Goal: Information Seeking & Learning: Learn about a topic

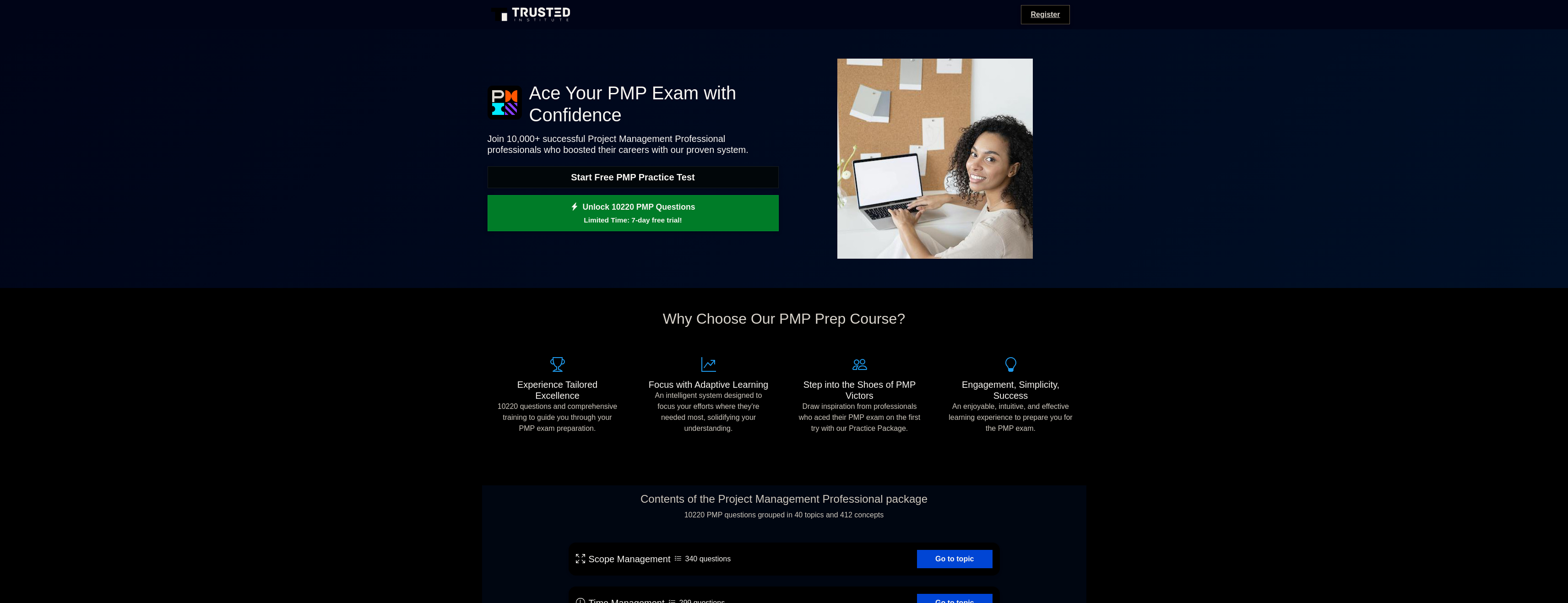
click at [698, 175] on link "Start Free PMP Practice Test" at bounding box center [633, 177] width 291 height 22
click at [700, 181] on link "Start Free PMP Practice Test" at bounding box center [633, 177] width 291 height 22
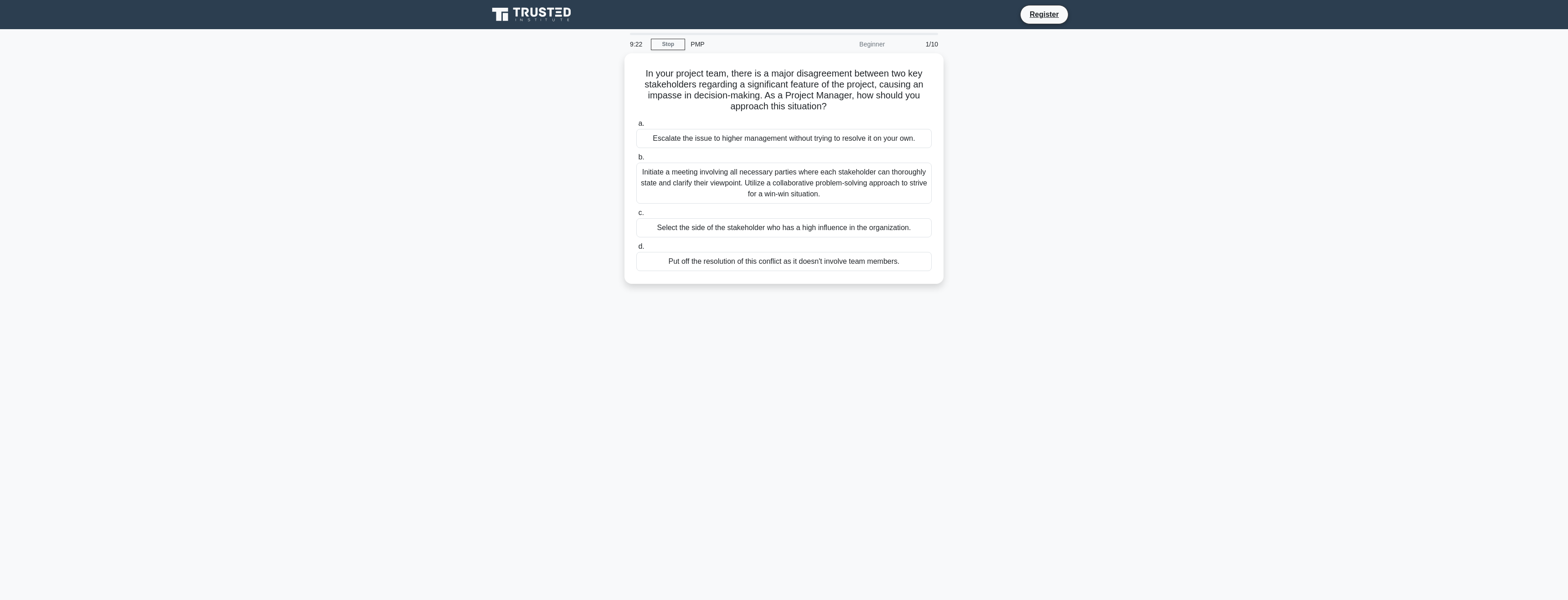
click at [441, 154] on main "9:22 Stop PMP Beginner 1/10 In your project team, there is a major disagreement…" at bounding box center [784, 314] width 1568 height 570
click at [785, 173] on div "Initiate a meeting involving all necessary parties where each stakeholder can t…" at bounding box center [784, 181] width 296 height 41
click at [637, 158] on input "b. Initiate a meeting involving all necessary parties where each stakeholder ca…" at bounding box center [637, 154] width 0 height 6
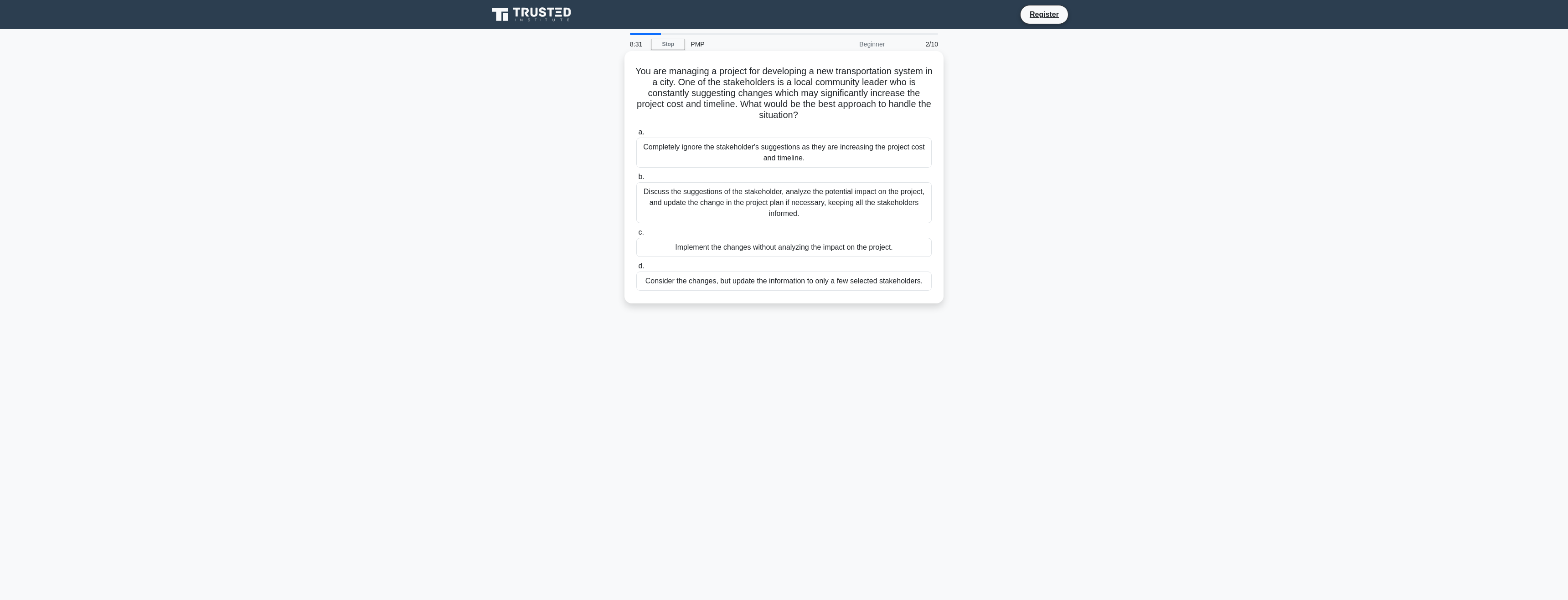
click at [701, 202] on div "Discuss the suggestions of the stakeholder, analyze the potential impact on the…" at bounding box center [784, 203] width 296 height 41
click at [637, 180] on input "b. Discuss the suggestions of the stakeholder, analyze the potential impact on …" at bounding box center [637, 176] width 0 height 6
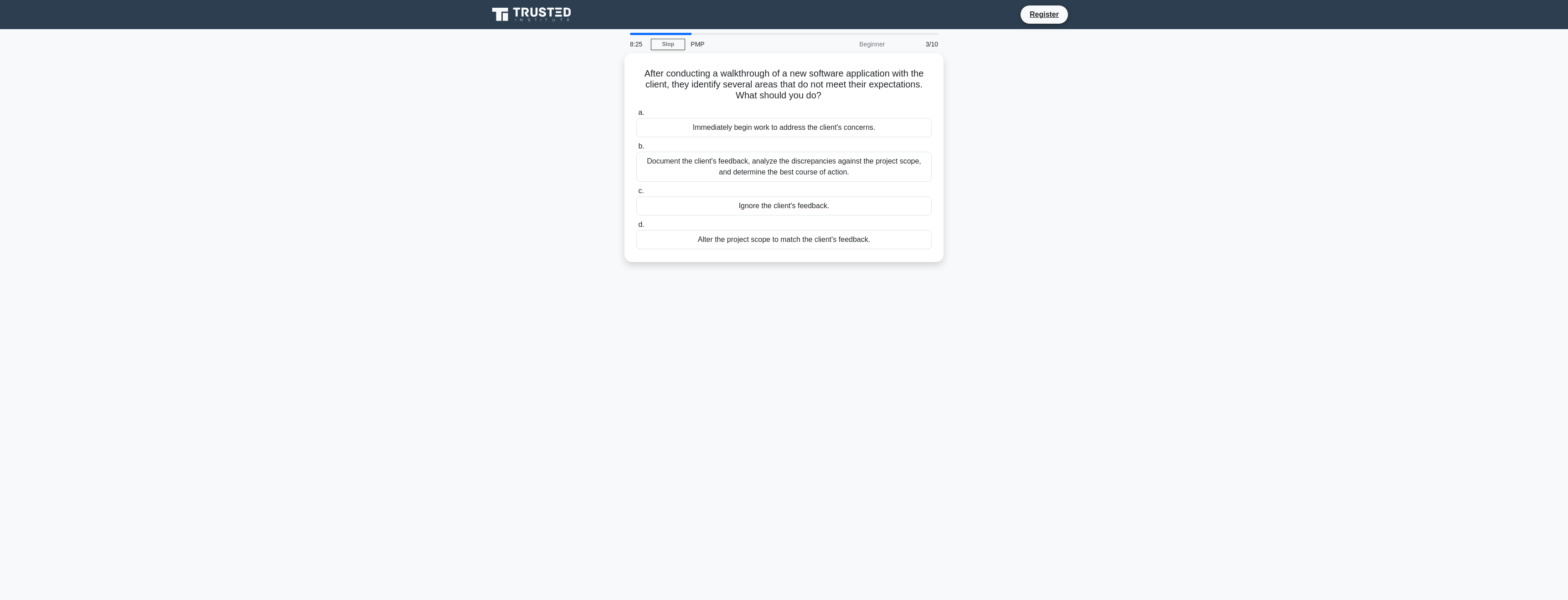
click at [629, 34] on div at bounding box center [784, 34] width 319 height 2
click at [630, 45] on div "8:25" at bounding box center [637, 44] width 26 height 18
drag, startPoint x: 664, startPoint y: 98, endPoint x: 703, endPoint y: 94, distance: 39.2
click at [703, 94] on h5 "After conducting a walkthrough of a new software application with the client, t…" at bounding box center [784, 82] width 297 height 34
drag, startPoint x: 687, startPoint y: 93, endPoint x: 711, endPoint y: 89, distance: 24.3
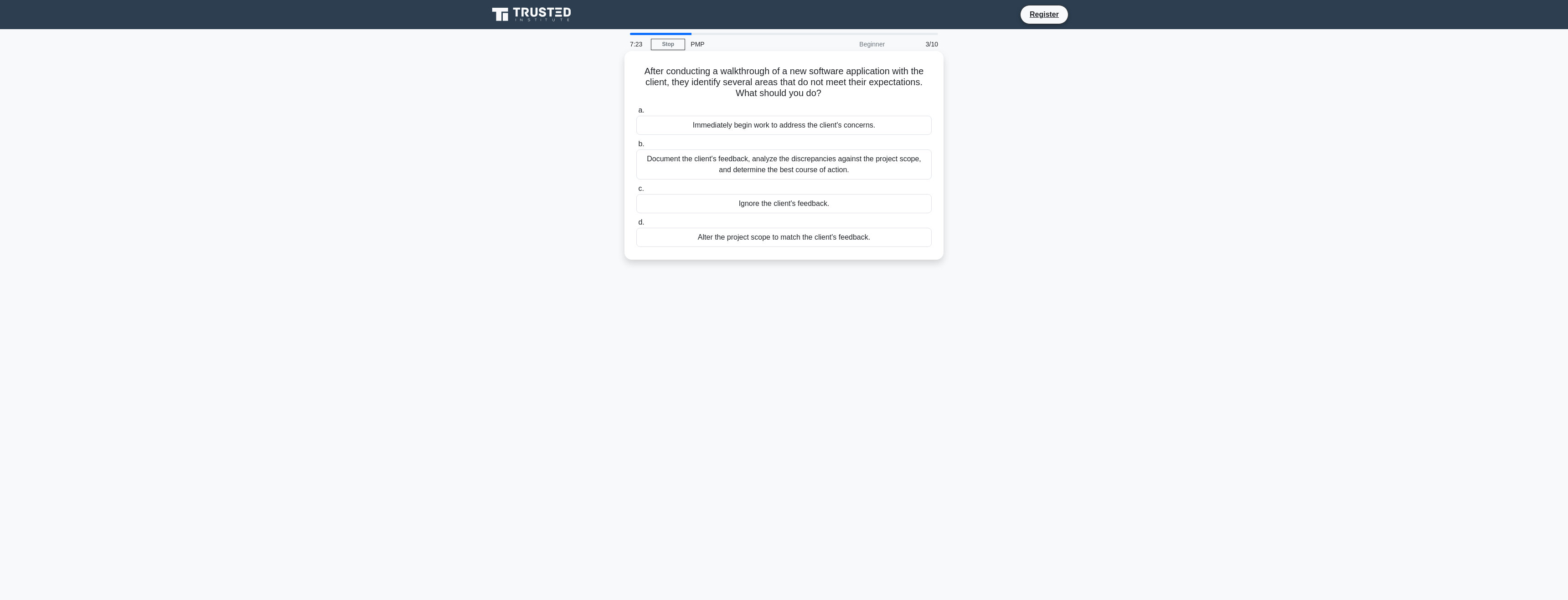
click at [711, 89] on h5 "After conducting a walkthrough of a new software application with the client, t…" at bounding box center [784, 82] width 297 height 34
click at [892, 158] on div "Document the client's feedback, analyze the discrepancies against the project s…" at bounding box center [784, 164] width 296 height 30
click at [637, 147] on input "b. Document the client's feedback, analyze the discrepancies against the projec…" at bounding box center [637, 144] width 0 height 6
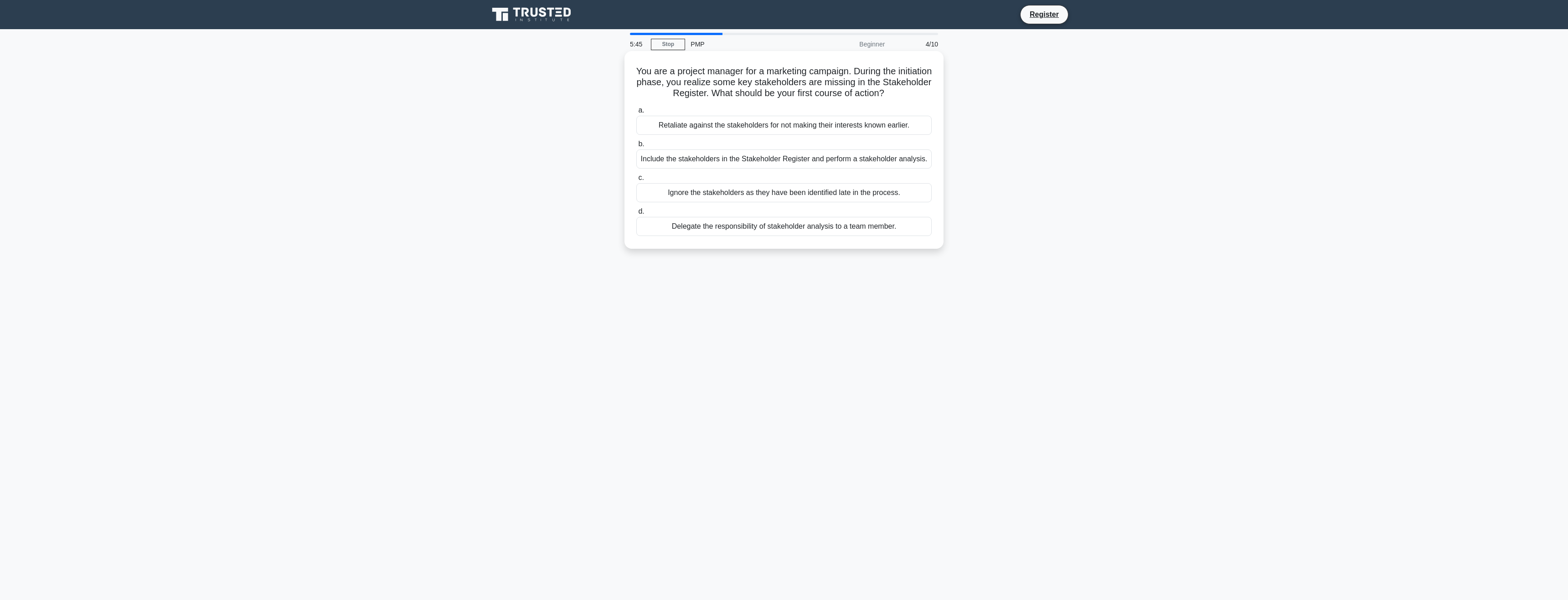
click at [912, 164] on div "Include the stakeholders in the Stakeholder Register and perform a stakeholder …" at bounding box center [784, 158] width 296 height 19
click at [637, 147] on input "b. Include the stakeholders in the Stakeholder Register and perform a stakehold…" at bounding box center [637, 144] width 0 height 6
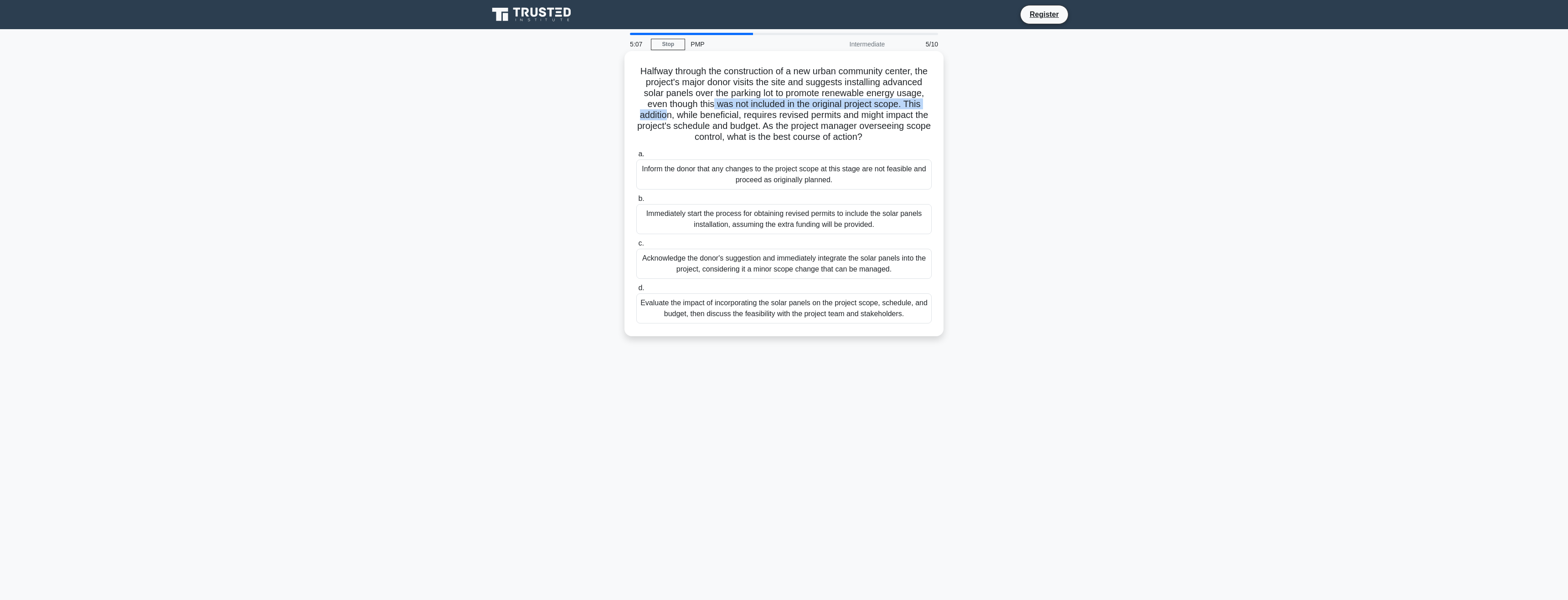
drag, startPoint x: 724, startPoint y: 110, endPoint x: 766, endPoint y: 108, distance: 42.0
click at [766, 108] on h5 "Halfway through the construction of a new urban community center, the project's…" at bounding box center [784, 104] width 297 height 77
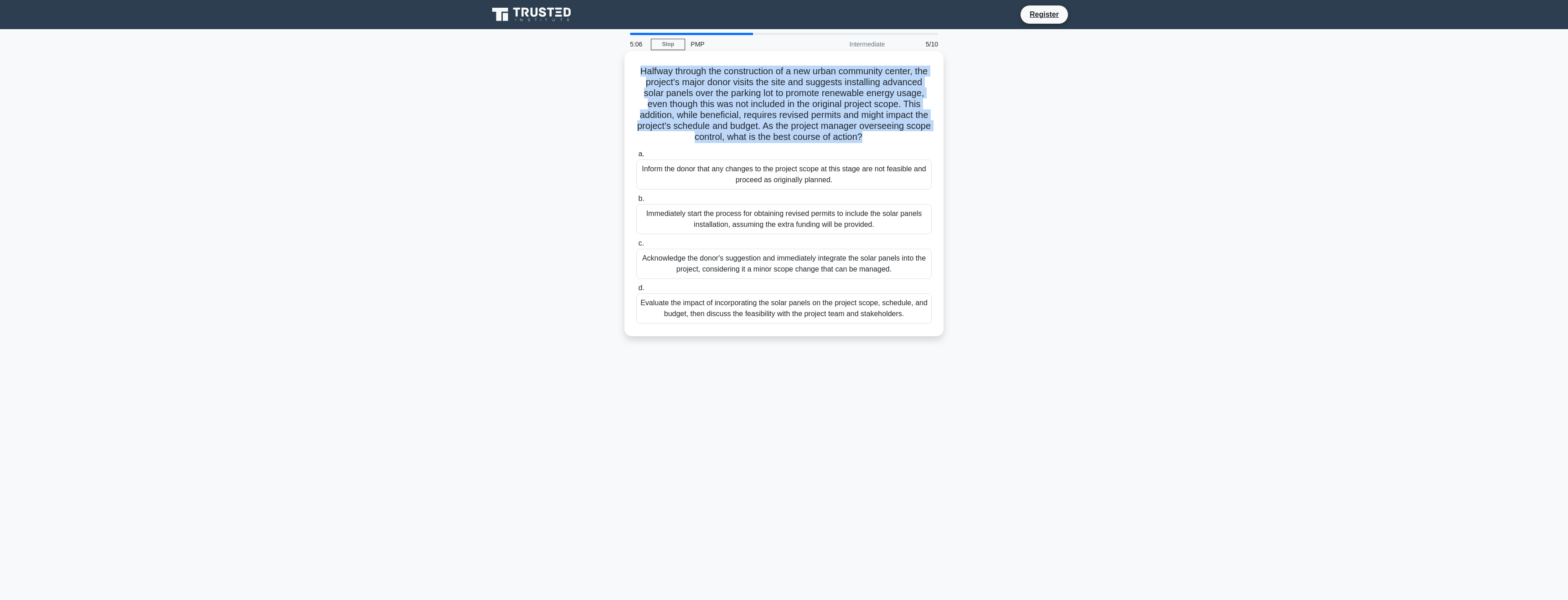
click at [766, 108] on h5 "Halfway through the construction of a new urban community center, the project's…" at bounding box center [784, 104] width 297 height 77
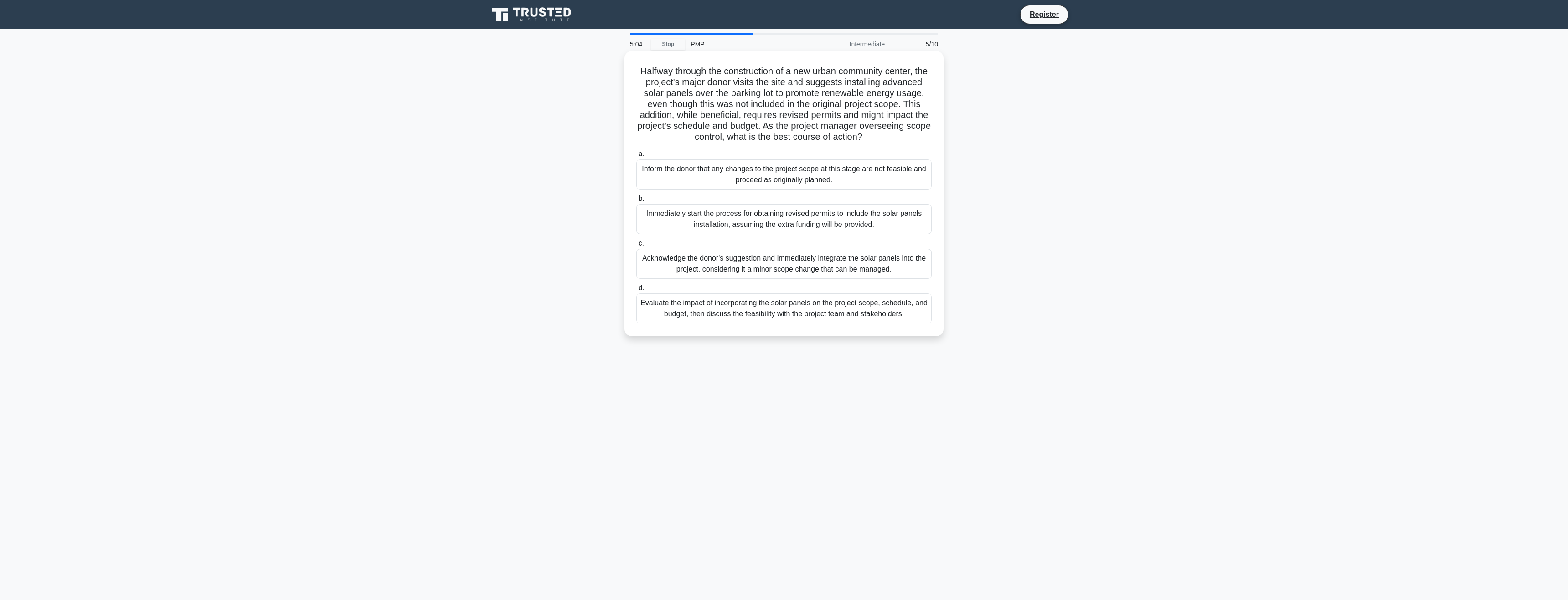
drag, startPoint x: 766, startPoint y: 108, endPoint x: 870, endPoint y: 113, distance: 104.1
click at [870, 113] on h5 "Halfway through the construction of a new urban community center, the project's…" at bounding box center [784, 104] width 297 height 77
click at [872, 320] on div "Evaluate the impact of incorporating the solar panels on the project scope, sch…" at bounding box center [784, 308] width 296 height 30
click at [637, 291] on input "d. Evaluate the impact of incorporating the solar panels on the project scope, …" at bounding box center [637, 287] width 0 height 6
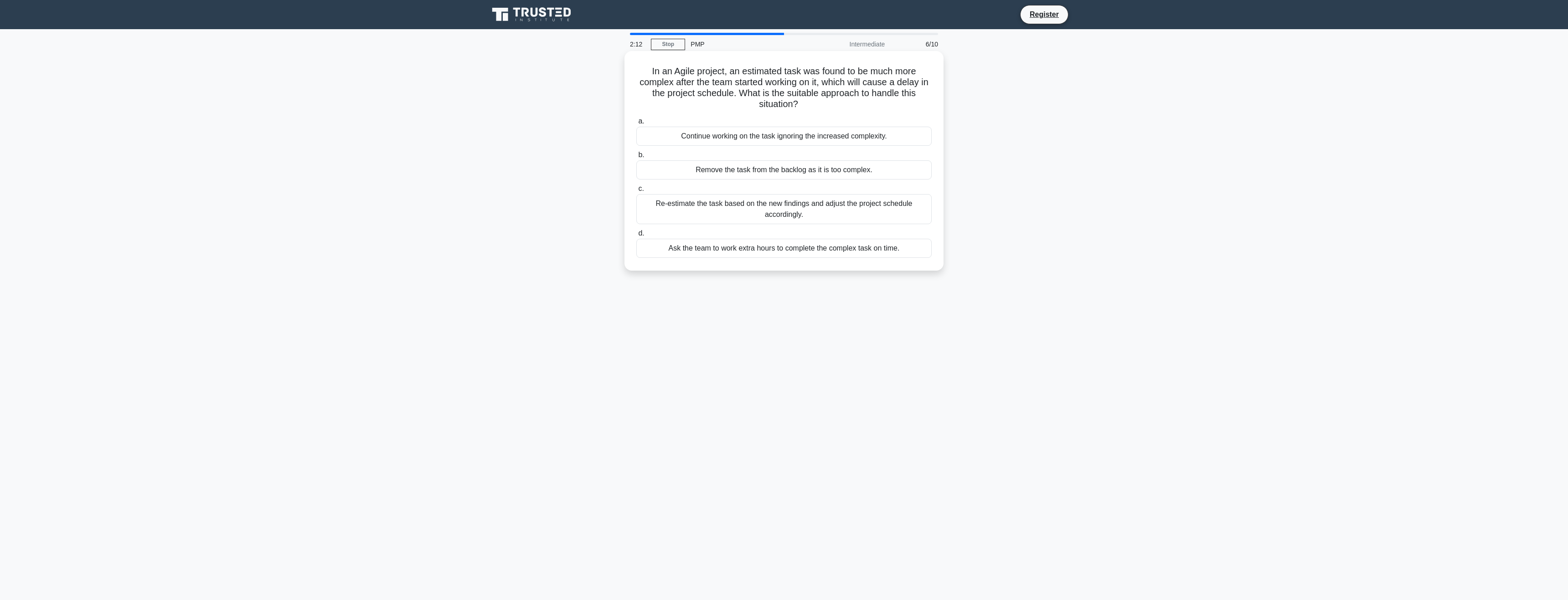
click at [750, 89] on h5 "In an Agile project, an estimated task was found to be much more complex after …" at bounding box center [784, 88] width 297 height 44
click at [756, 103] on h5 "In an Agile project, an estimated task was found to be much more complex after …" at bounding box center [784, 88] width 297 height 44
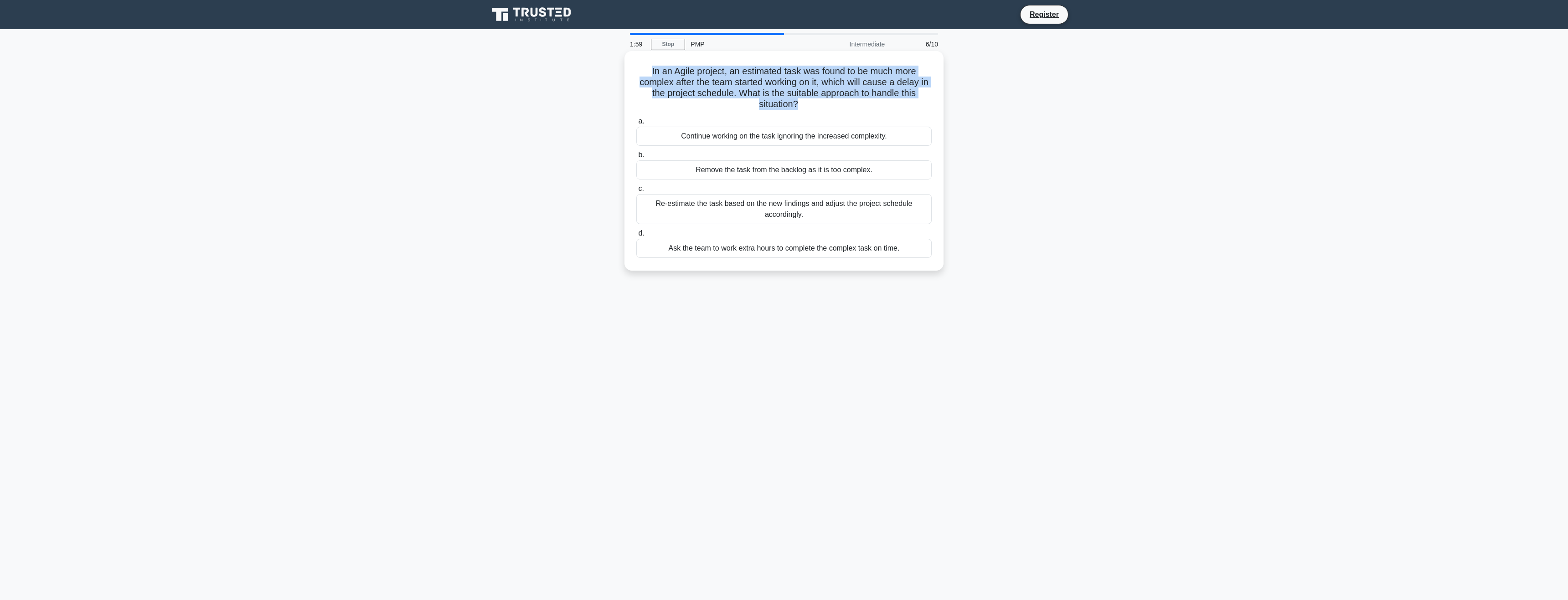
click at [756, 103] on h5 "In an Agile project, an estimated task was found to be much more complex after …" at bounding box center [784, 88] width 297 height 44
click at [881, 206] on div "Re-estimate the task based on the new findings and adjust the project schedule …" at bounding box center [784, 208] width 296 height 30
click at [637, 192] on input "c. Re-estimate the task based on the new findings and adjust the project schedu…" at bounding box center [637, 188] width 0 height 6
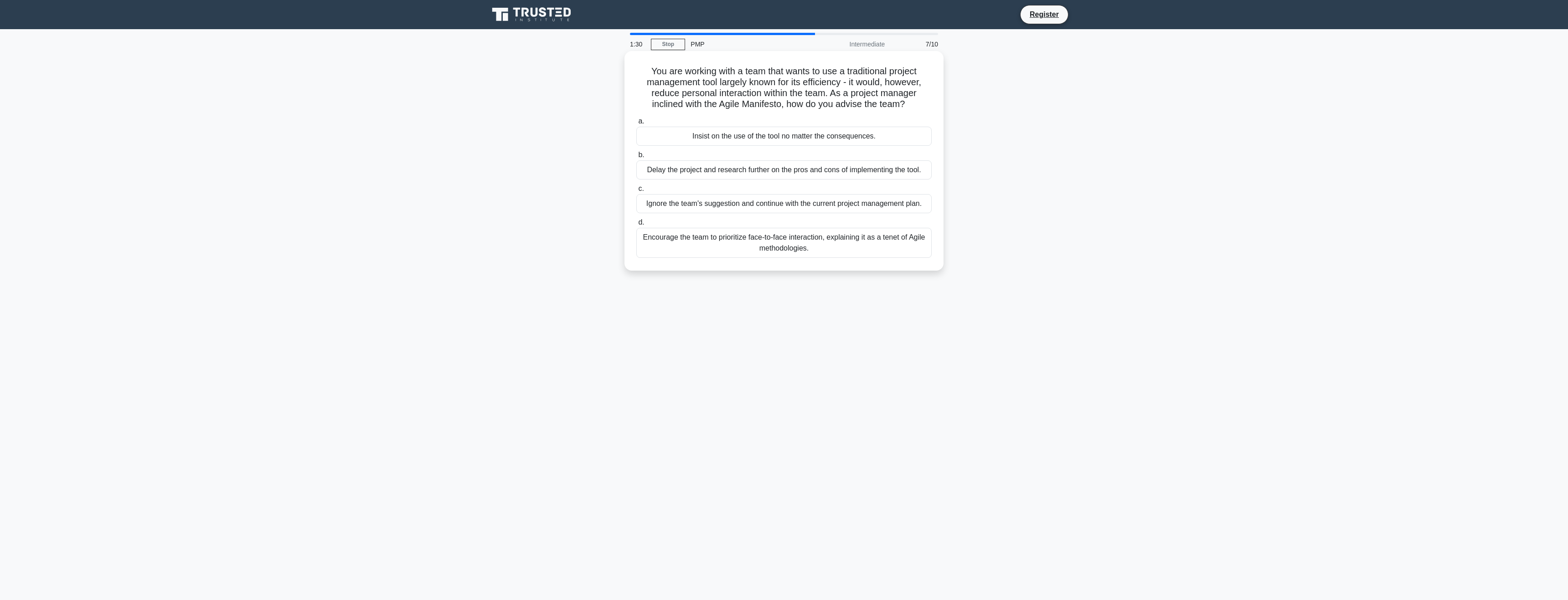
click at [721, 77] on h5 "You are working with a team that wants to use a traditional project management …" at bounding box center [784, 88] width 297 height 44
drag, startPoint x: 676, startPoint y: 104, endPoint x: 802, endPoint y: 103, distance: 126.0
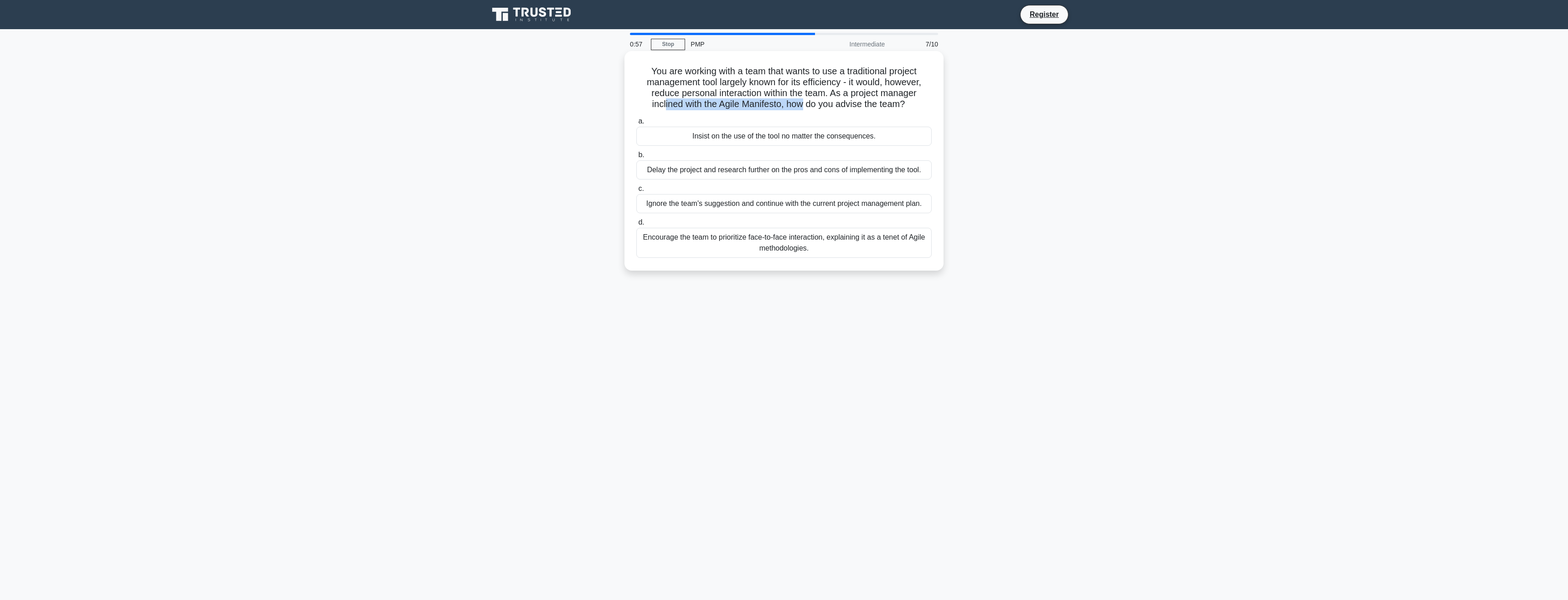
click at [802, 103] on h5 "You are working with a team that wants to use a traditional project management …" at bounding box center [784, 88] width 297 height 44
click at [802, 103] on h5 "You are working with a team that wants to use a traditional project management …" at bounding box center [784, 88] width 297 height 44
click at [753, 140] on div "Insist on the use of the tool no matter the consequences." at bounding box center [784, 135] width 296 height 19
click at [637, 124] on input "a. Insist on the use of the tool no matter the consequences." at bounding box center [637, 121] width 0 height 6
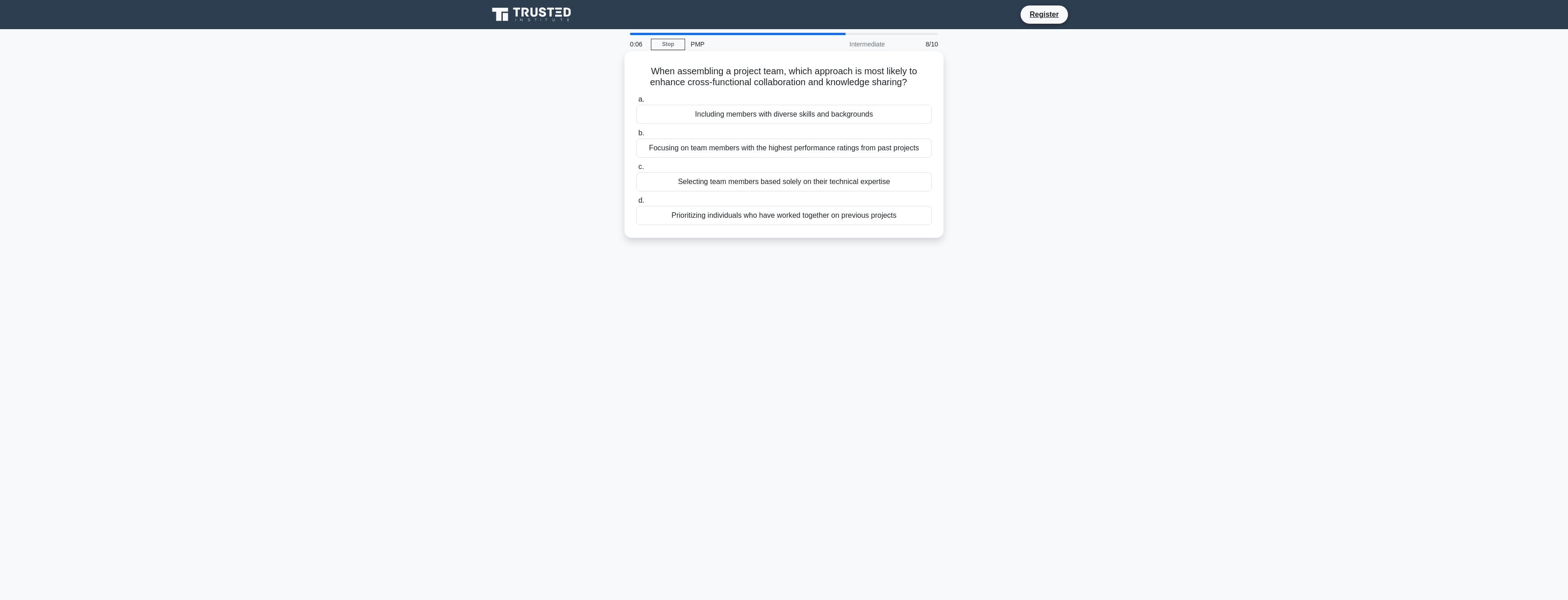
click at [894, 153] on div "Focusing on team members with the highest performance ratings from past projects" at bounding box center [784, 148] width 296 height 19
click at [637, 136] on input "b. Focusing on team members with the highest performance ratings from past proj…" at bounding box center [637, 133] width 0 height 6
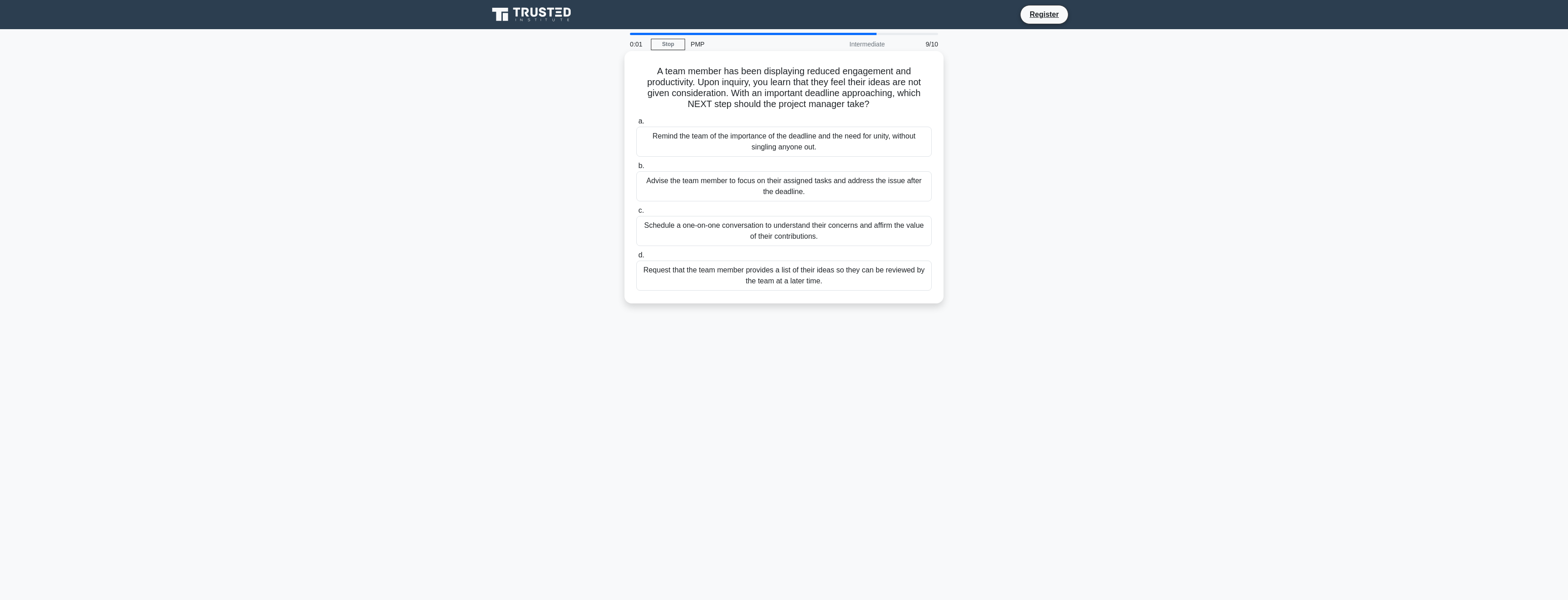
click at [825, 230] on div "Schedule a one-on-one conversation to understand their concerns and affirm the …" at bounding box center [784, 231] width 296 height 30
click at [637, 213] on input "c. Schedule a one-on-one conversation to understand their concerns and affirm t…" at bounding box center [637, 210] width 0 height 6
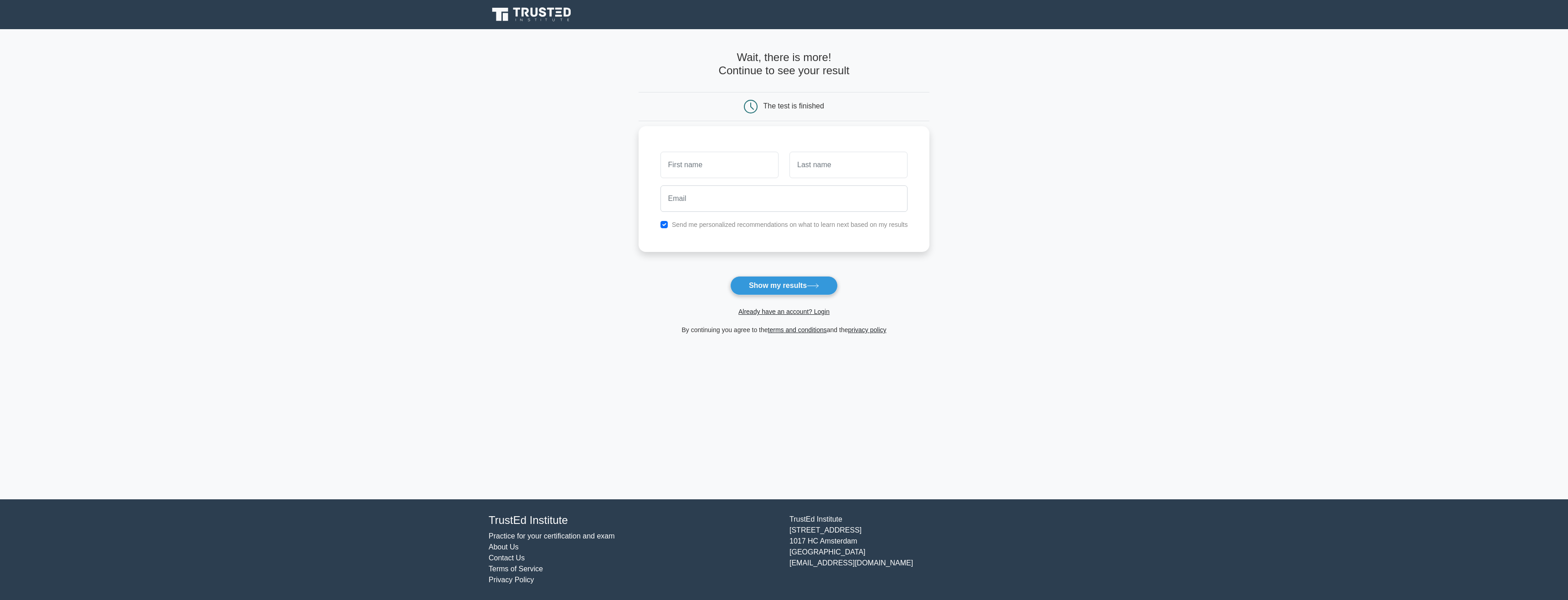
click at [716, 164] on input "text" at bounding box center [720, 165] width 118 height 26
type input "mohammed"
type input "althomali"
type input "M.althomali11@gmail.com"
click at [730, 276] on button "Show my results" at bounding box center [784, 285] width 108 height 19
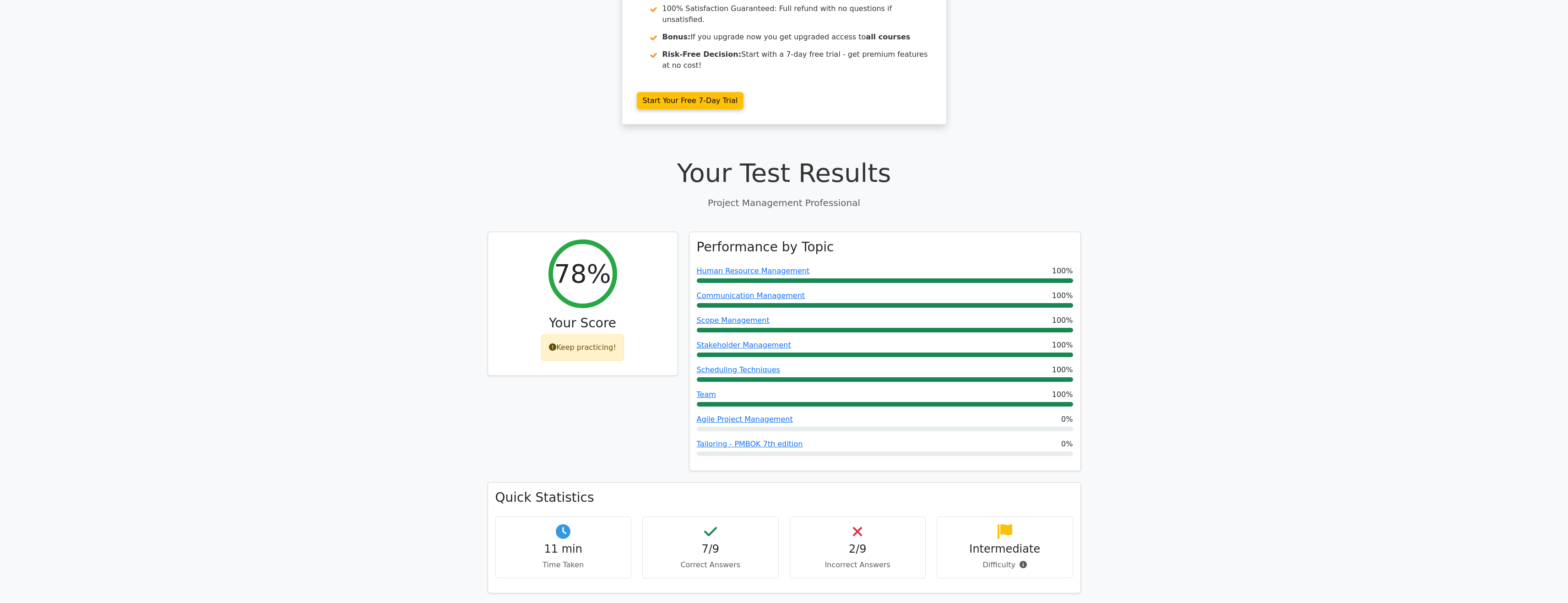
scroll to position [183, 0]
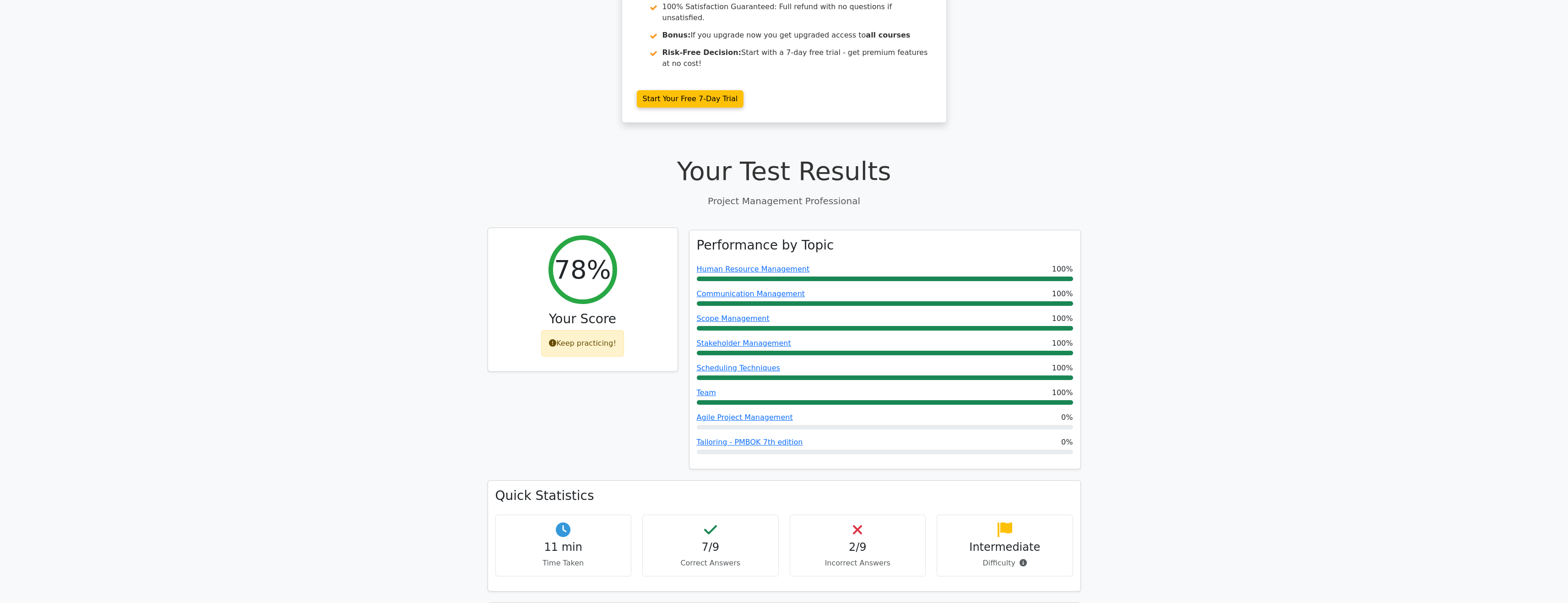
click at [593, 254] on h2 "78%" at bounding box center [582, 269] width 57 height 31
click at [595, 260] on div "78% Your Score Keep practicing!" at bounding box center [583, 299] width 190 height 144
click at [896, 261] on div "Human Resource Management 100%" at bounding box center [885, 266] width 376 height 11
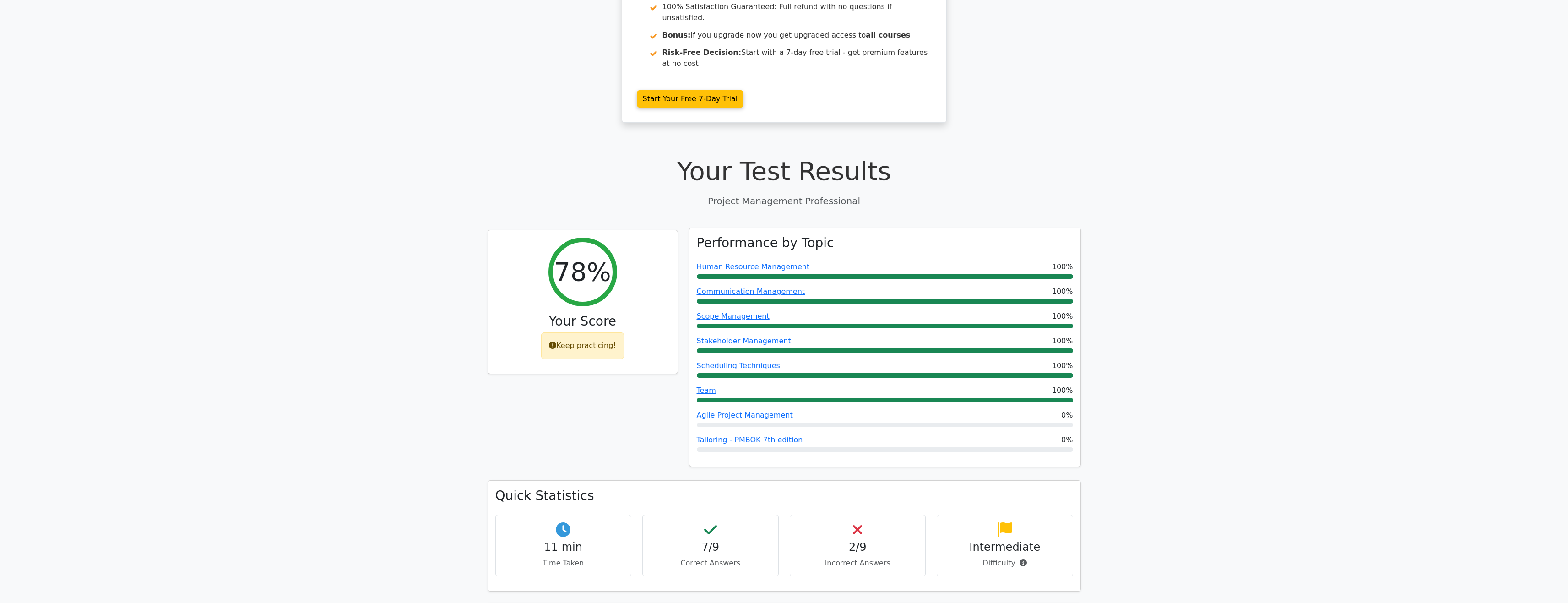
click at [812, 235] on h3 "Performance by Topic" at bounding box center [765, 243] width 137 height 16
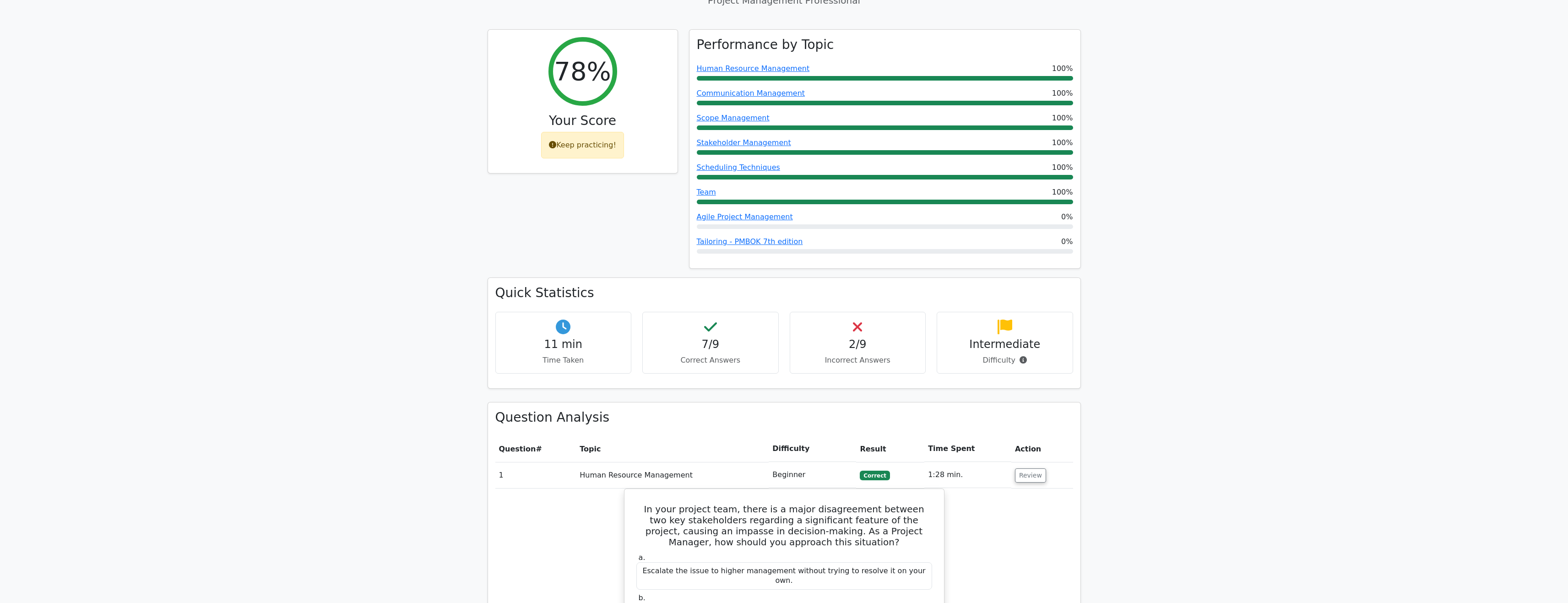
scroll to position [412, 0]
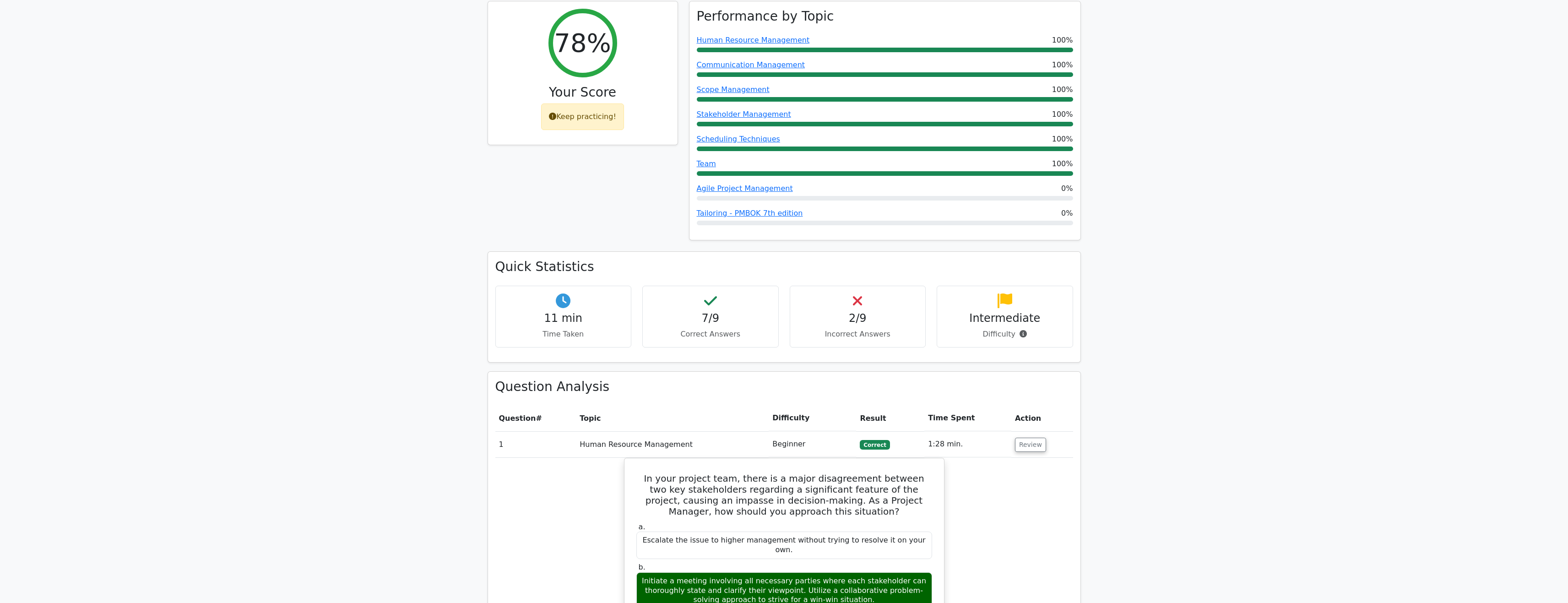
click at [800, 431] on td "Beginner" at bounding box center [813, 445] width 87 height 26
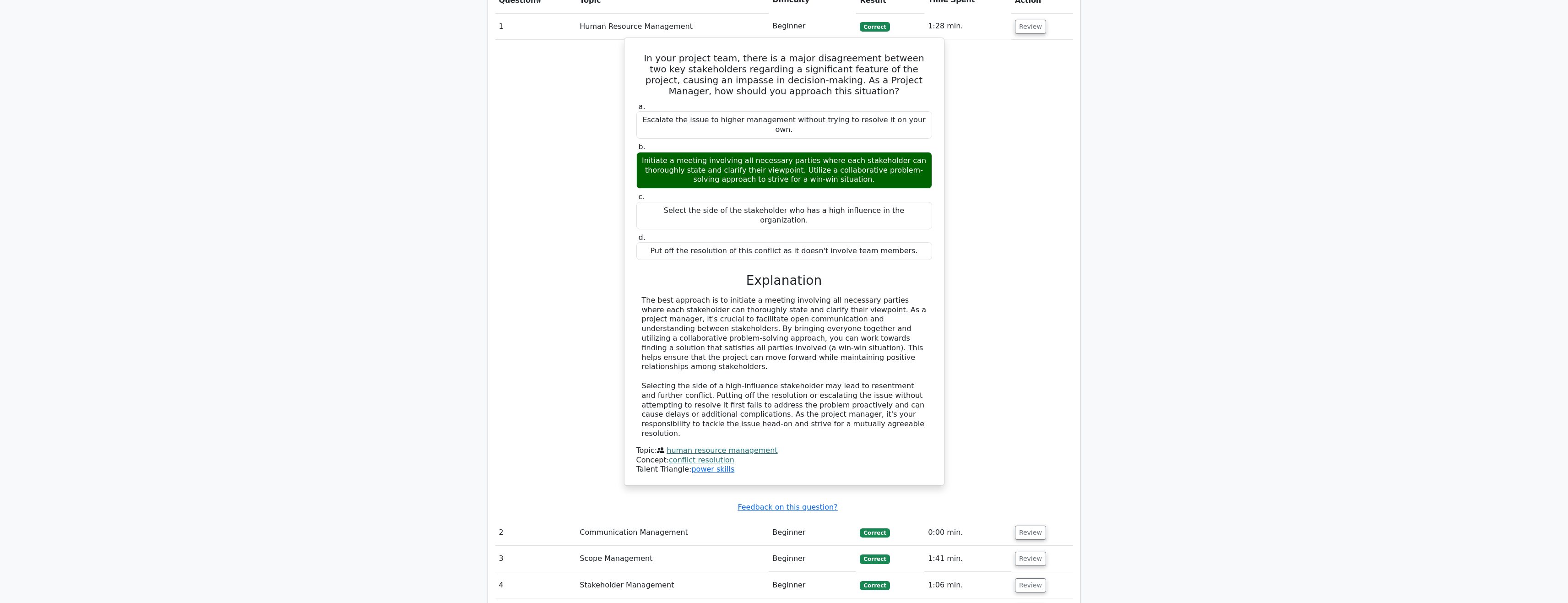
scroll to position [916, 0]
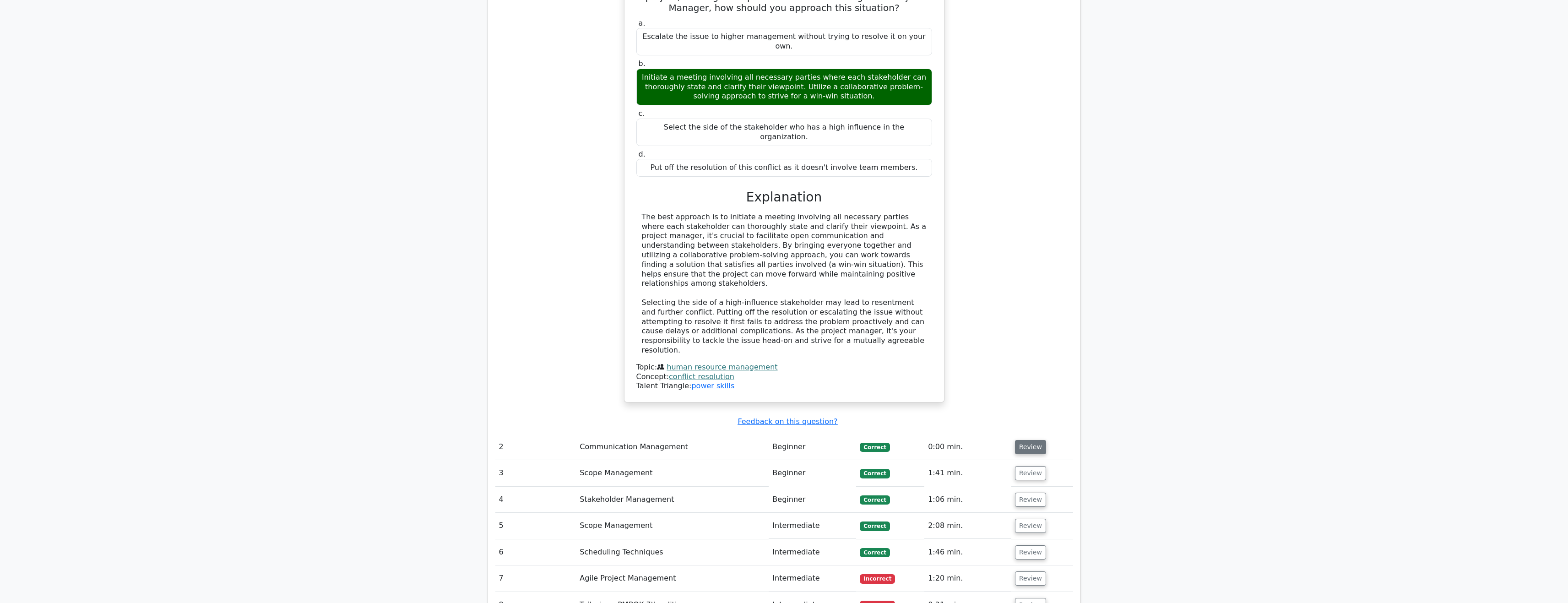
click at [1024, 440] on button "Review" at bounding box center [1031, 446] width 31 height 14
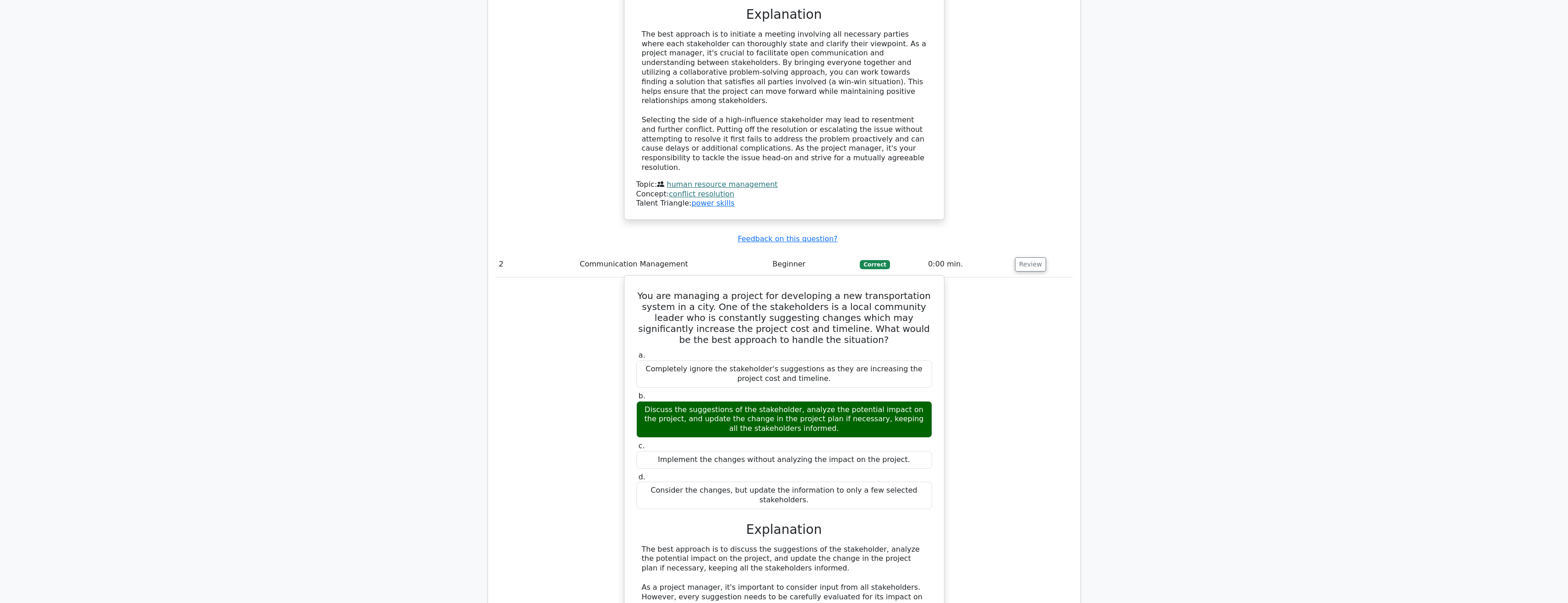
scroll to position [1099, 0]
click at [888, 401] on div "Discuss the suggestions of the stakeholder, analyze the potential impact on the…" at bounding box center [784, 419] width 295 height 36
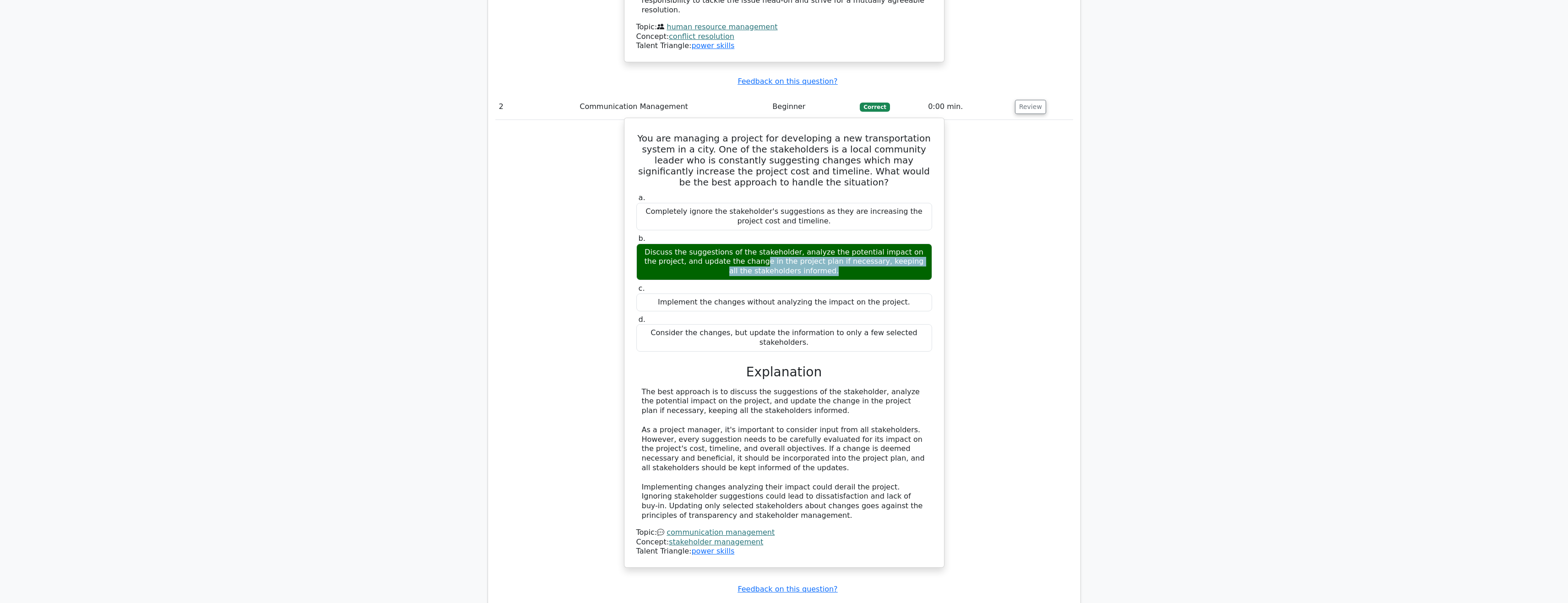
scroll to position [1327, 0]
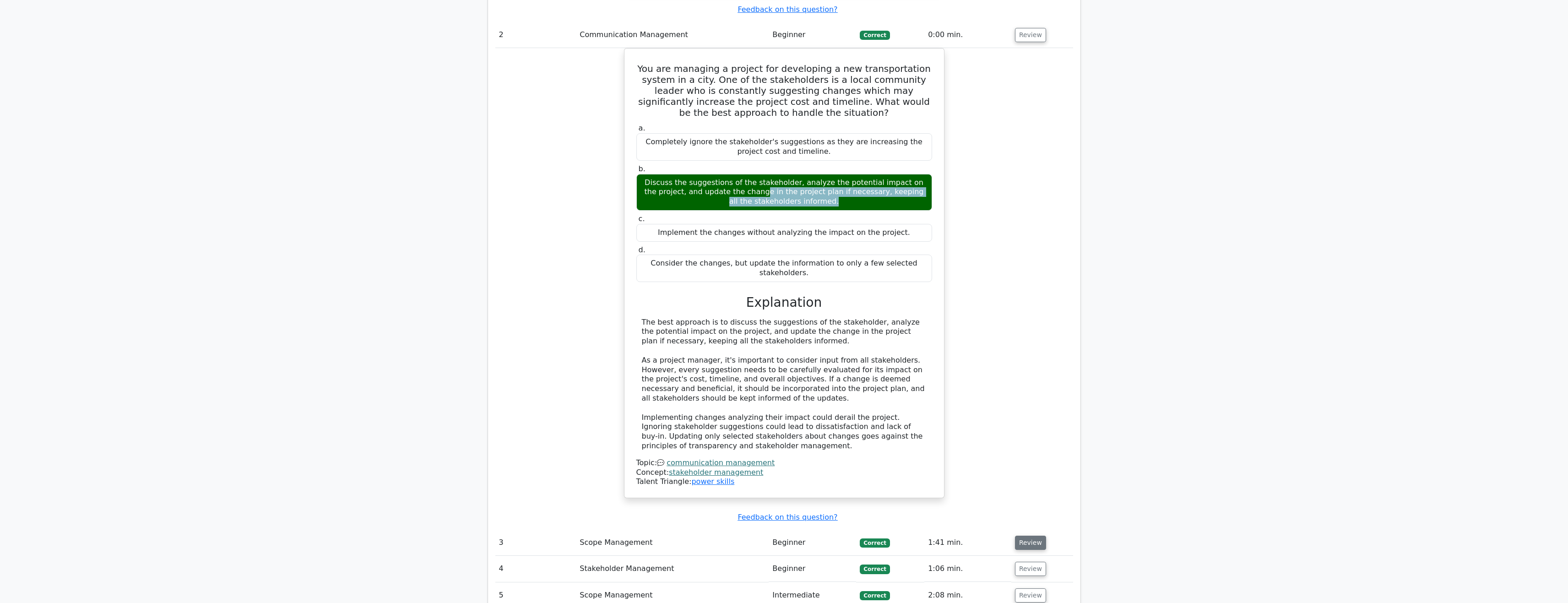
click at [1032, 535] on button "Review" at bounding box center [1031, 542] width 31 height 14
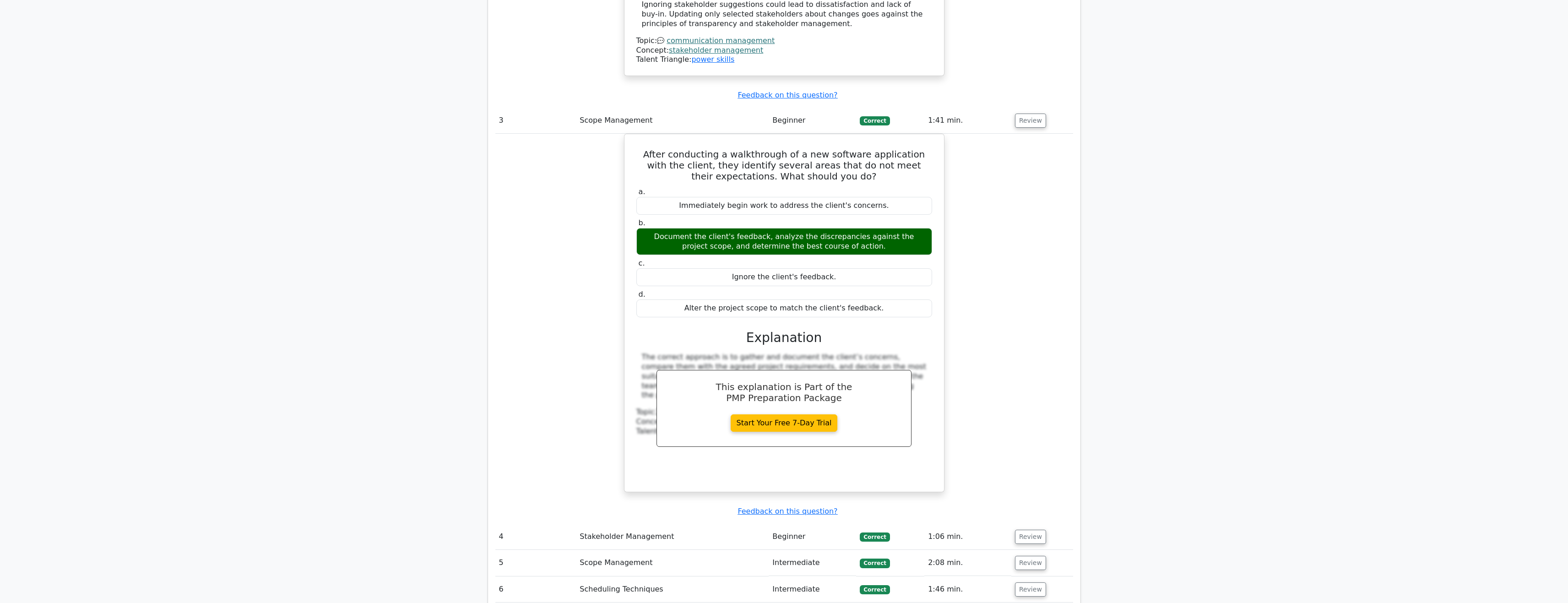
scroll to position [1785, 0]
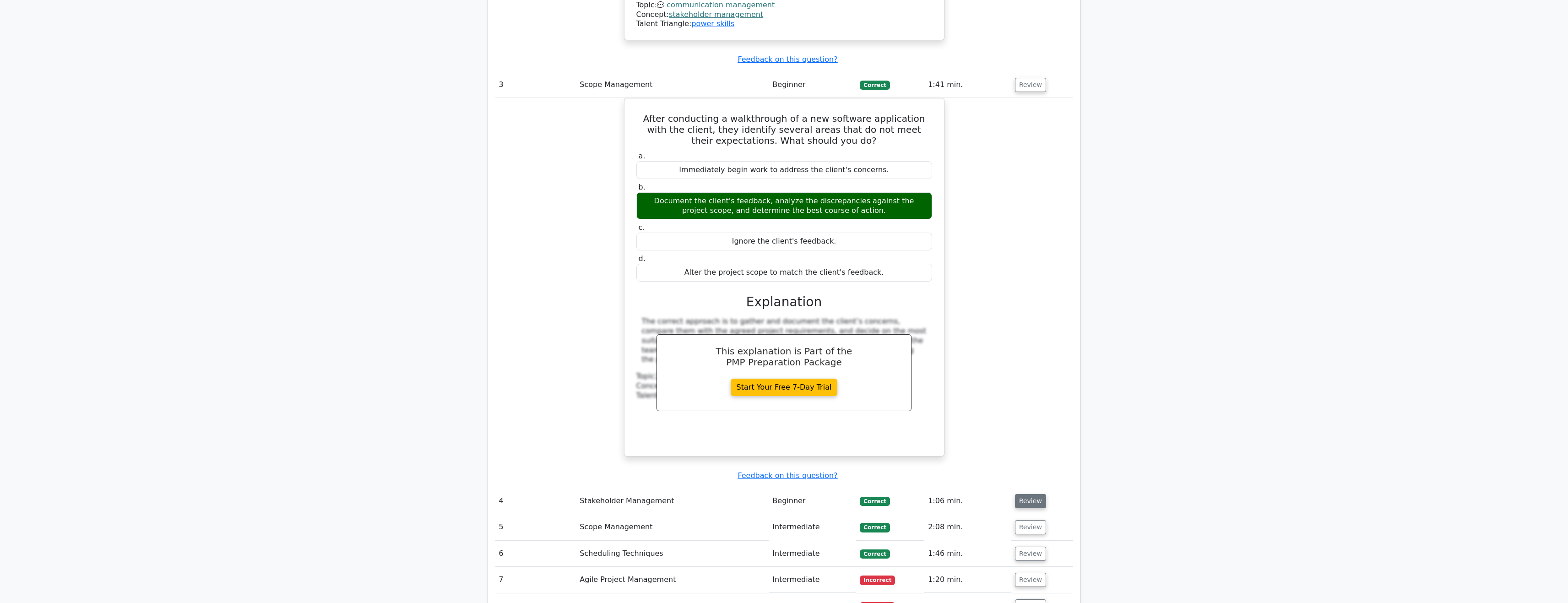
click at [1024, 494] on button "Review" at bounding box center [1031, 501] width 31 height 14
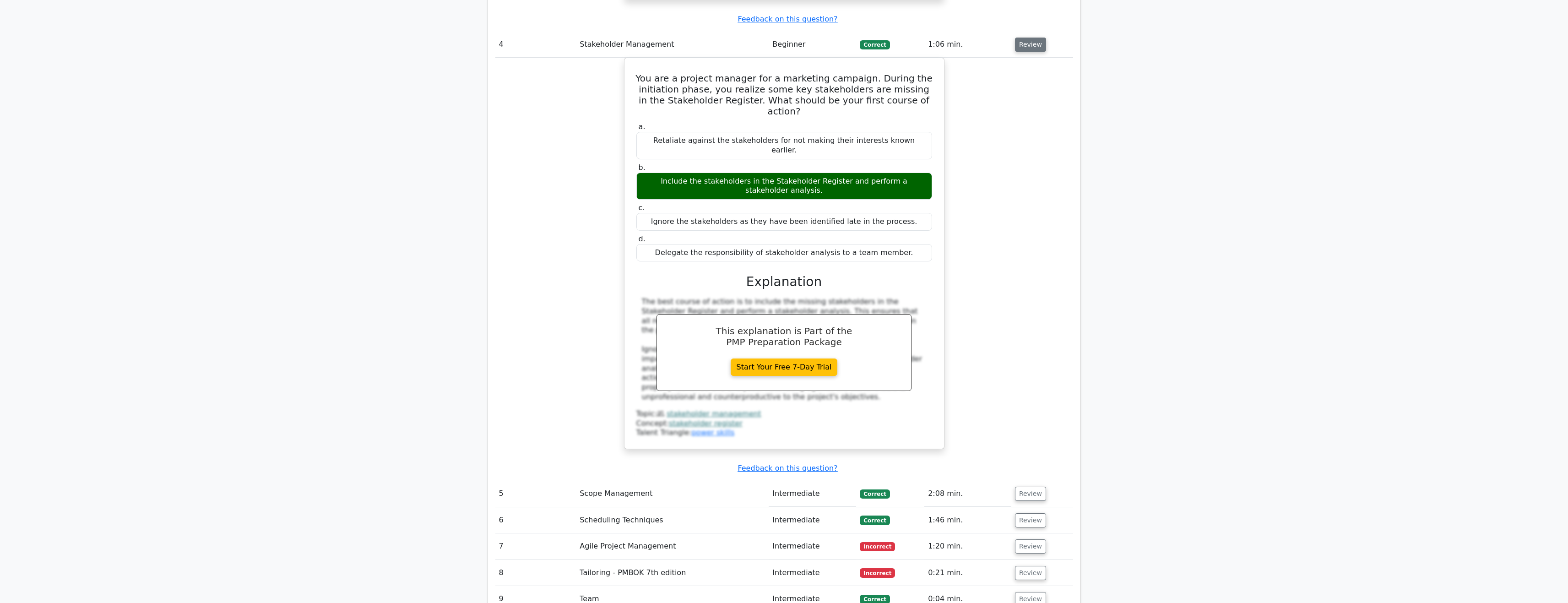
scroll to position [2243, 0]
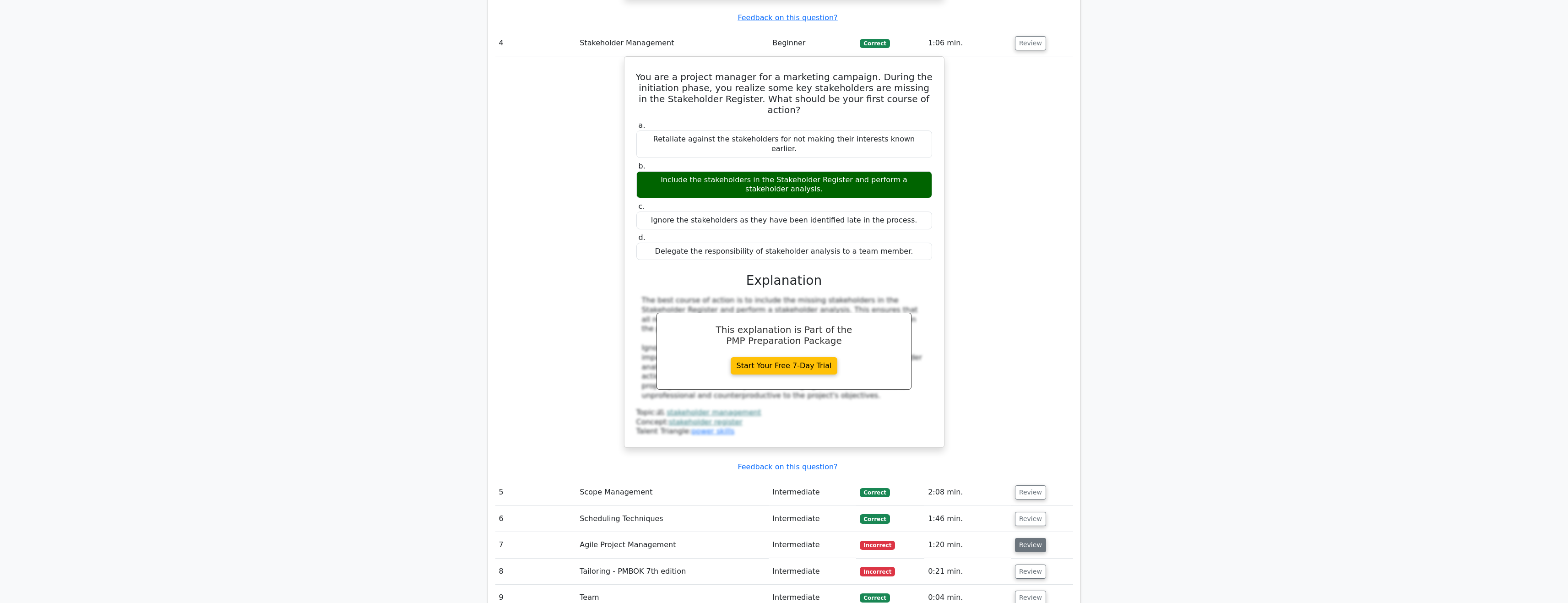
click at [1026, 538] on button "Review" at bounding box center [1031, 544] width 31 height 14
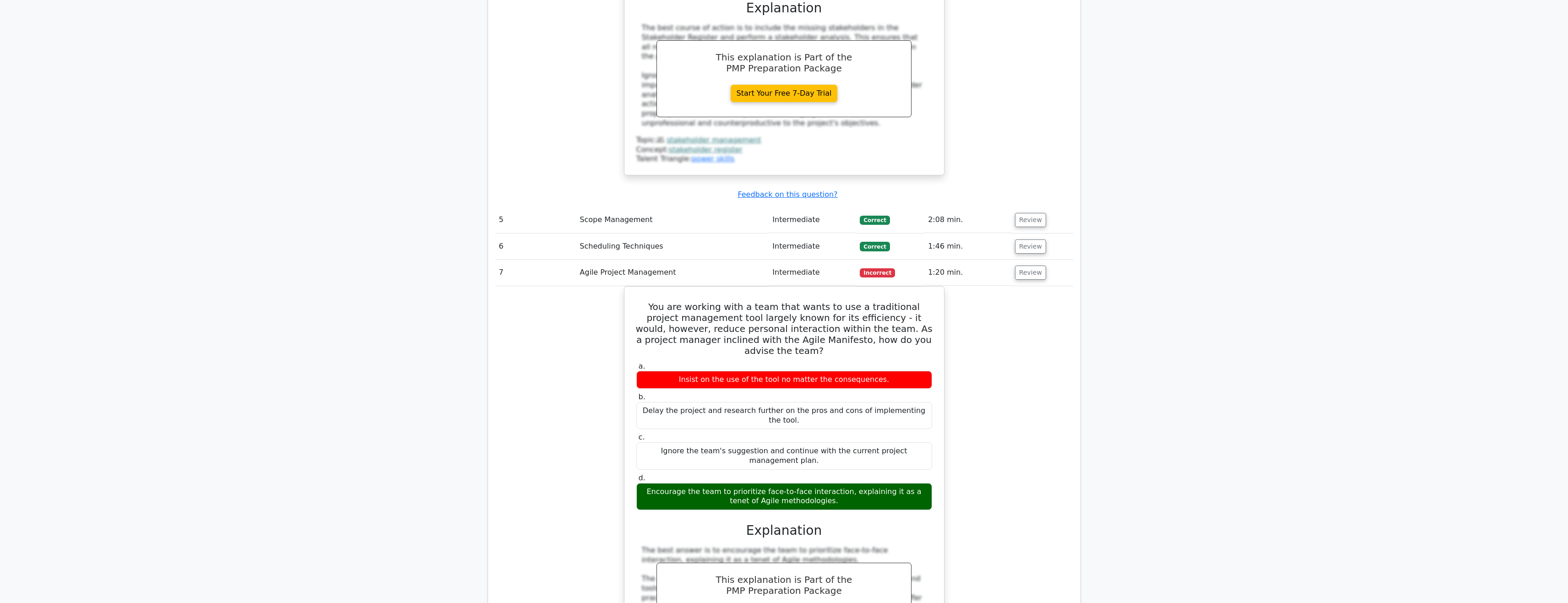
scroll to position [2518, 0]
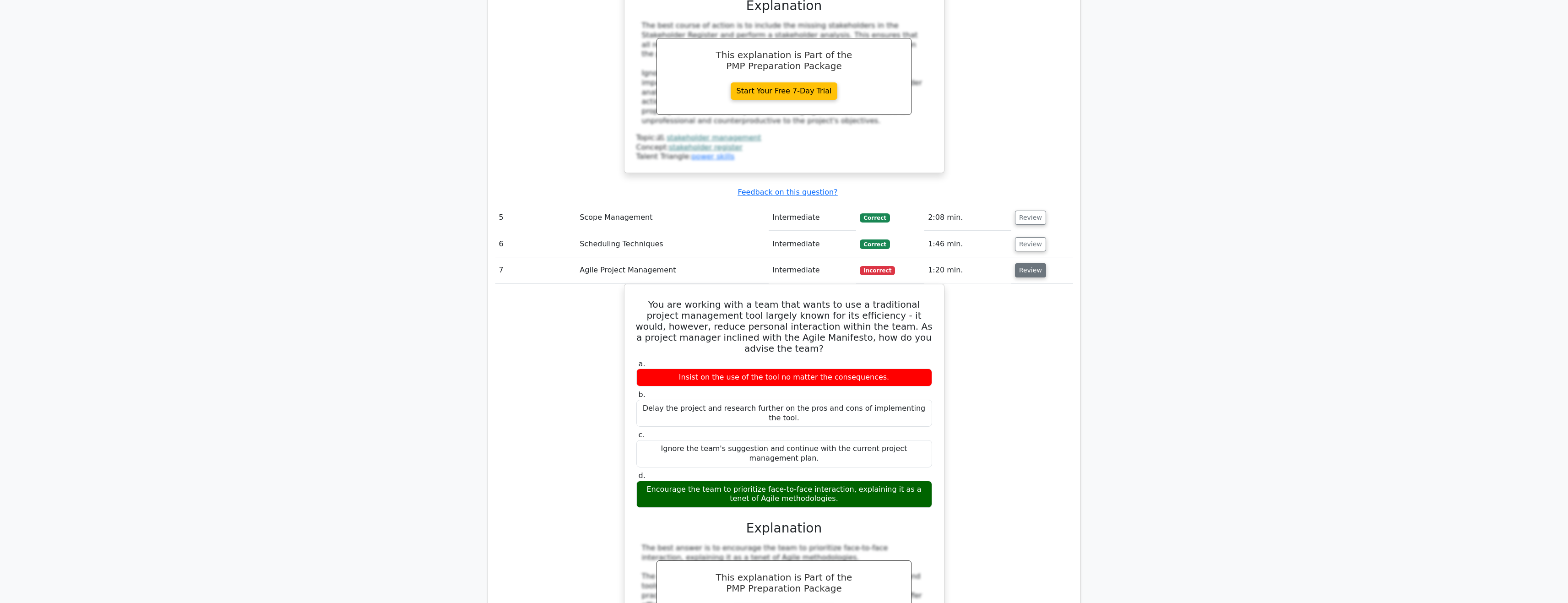
click at [1030, 263] on button "Review" at bounding box center [1031, 270] width 31 height 14
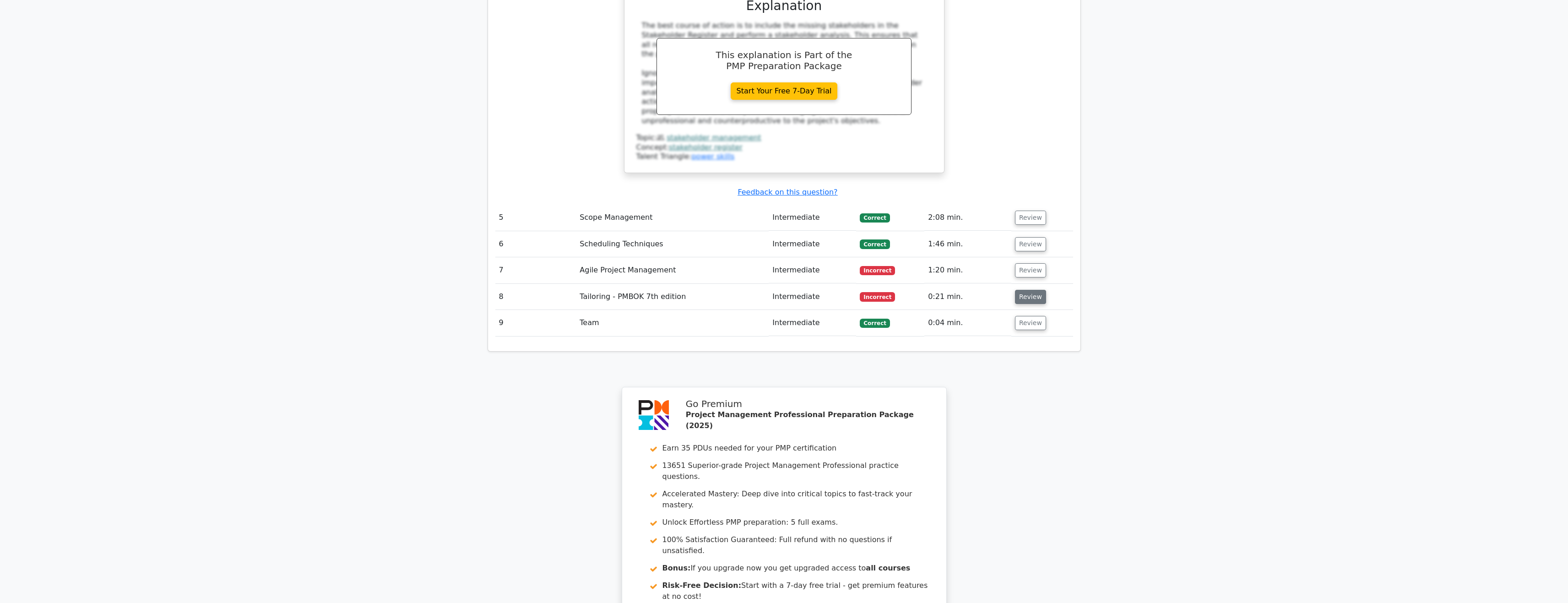
click at [1029, 290] on button "Review" at bounding box center [1031, 296] width 31 height 14
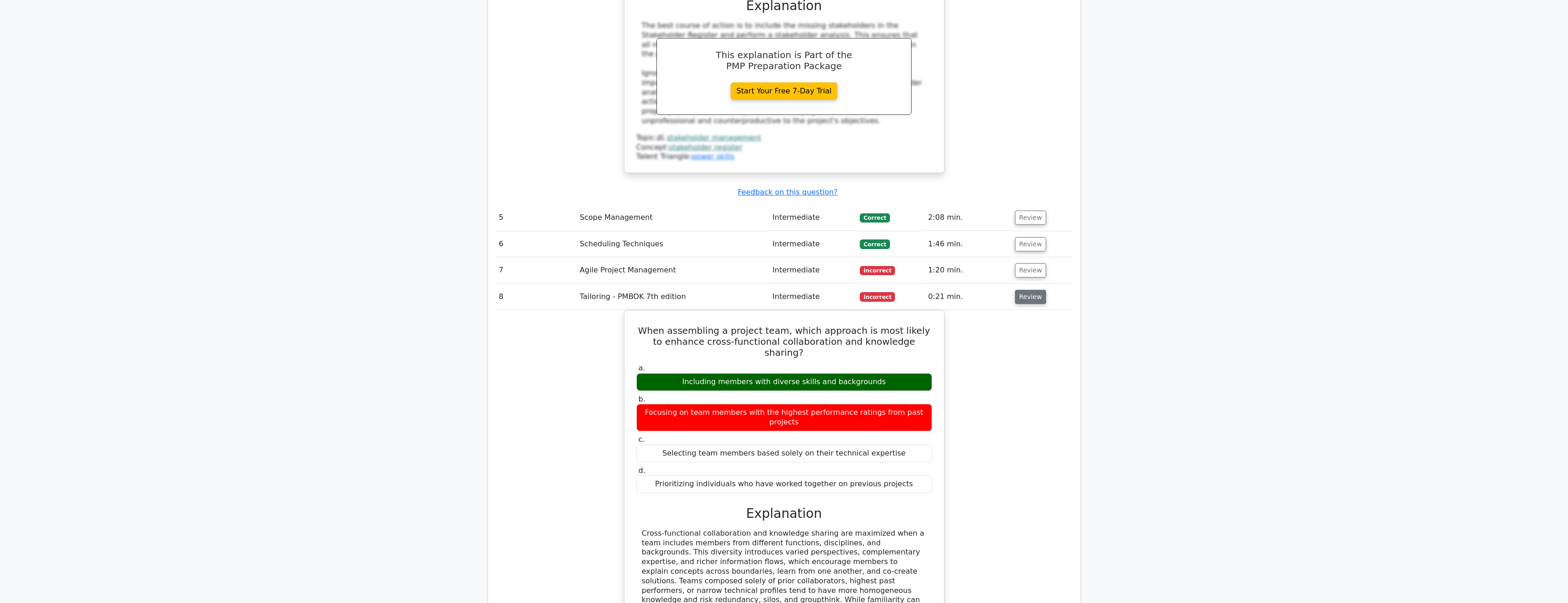
click at [1026, 290] on button "Review" at bounding box center [1031, 296] width 31 height 14
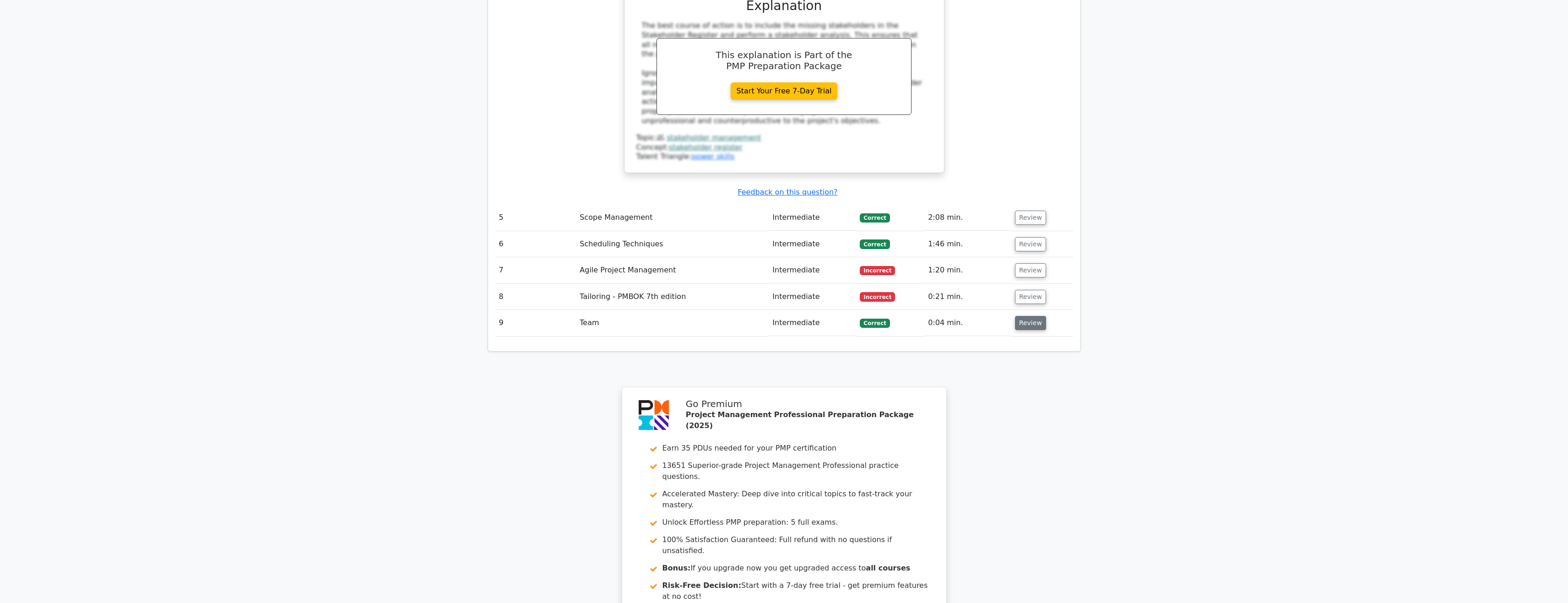
click at [1031, 316] on button "Review" at bounding box center [1031, 323] width 31 height 14
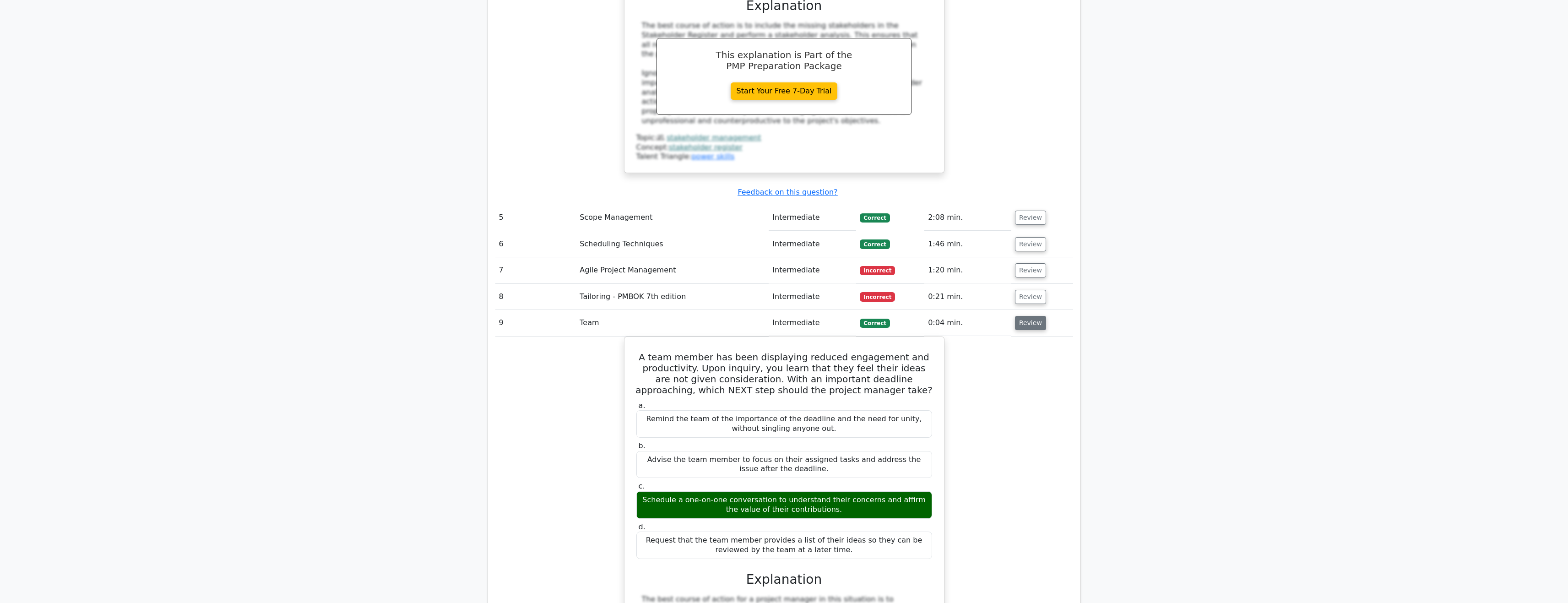
click at [1031, 316] on button "Review" at bounding box center [1031, 323] width 31 height 14
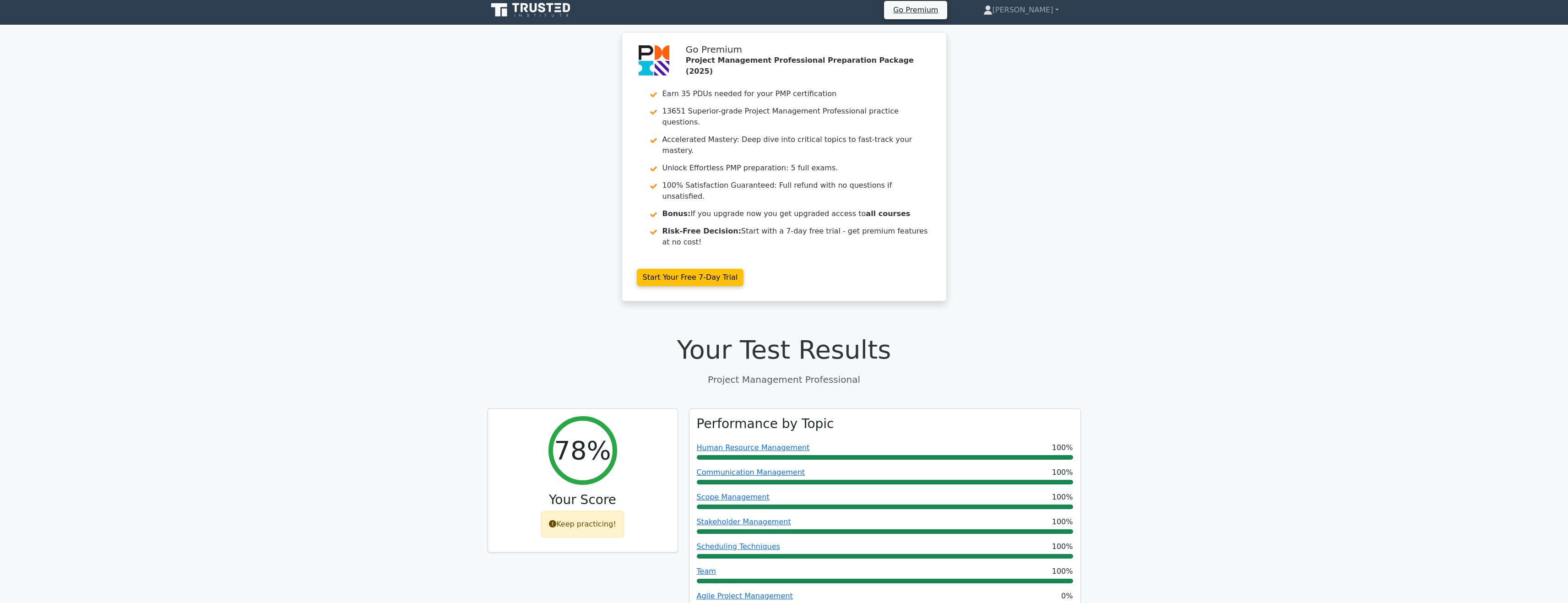
scroll to position [0, 0]
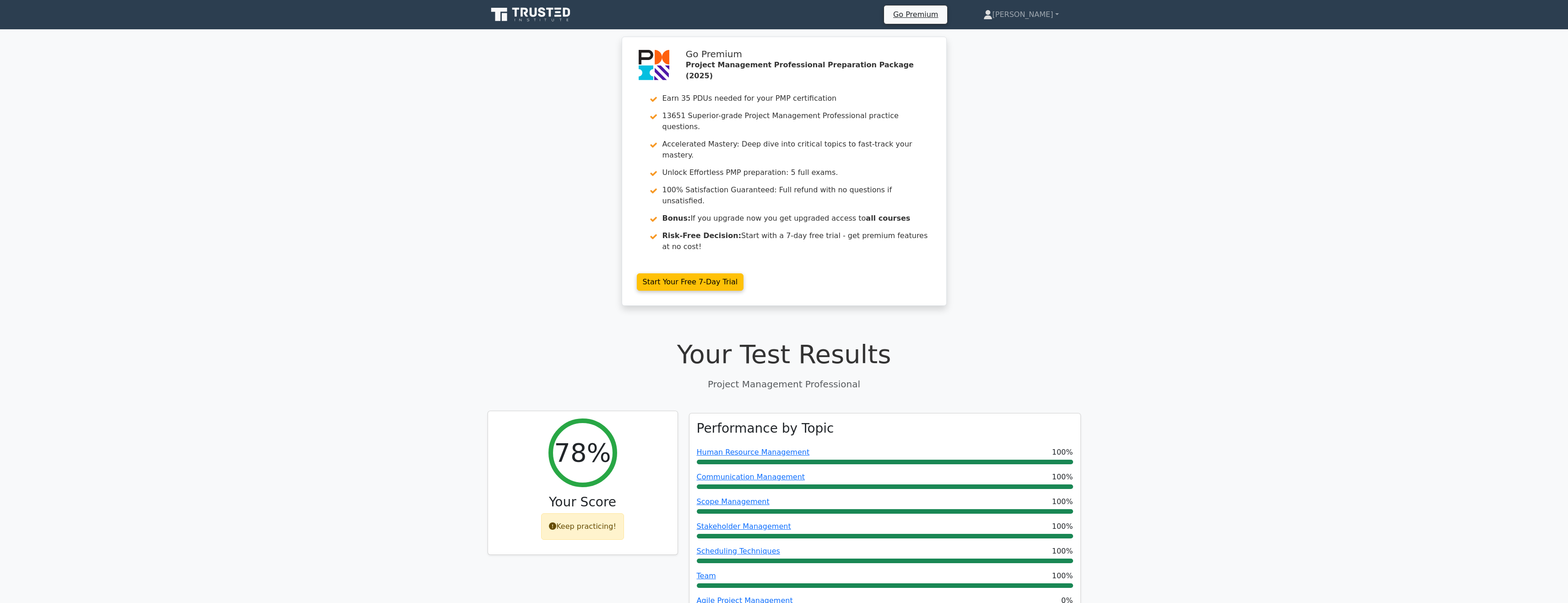
click at [583, 513] on div "Keep practicing!" at bounding box center [583, 526] width 83 height 26
click at [895, 339] on h1 "Your Test Results" at bounding box center [784, 354] width 593 height 31
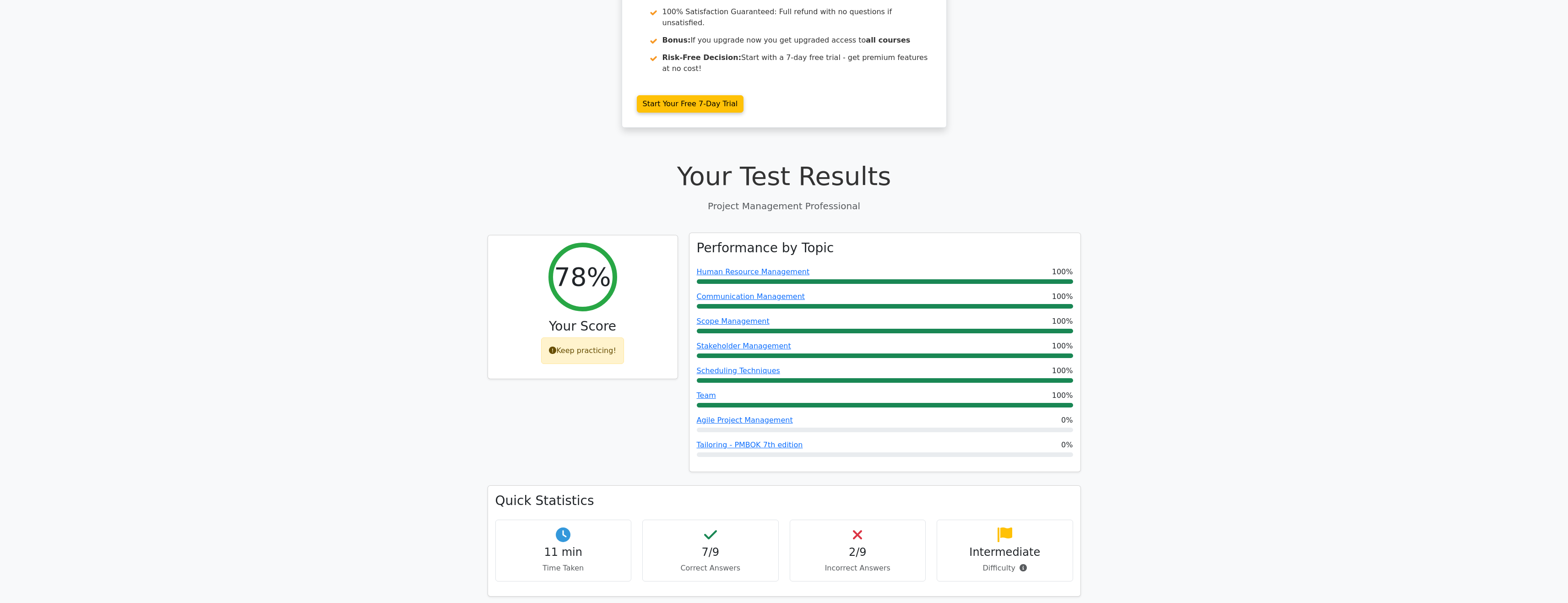
scroll to position [183, 0]
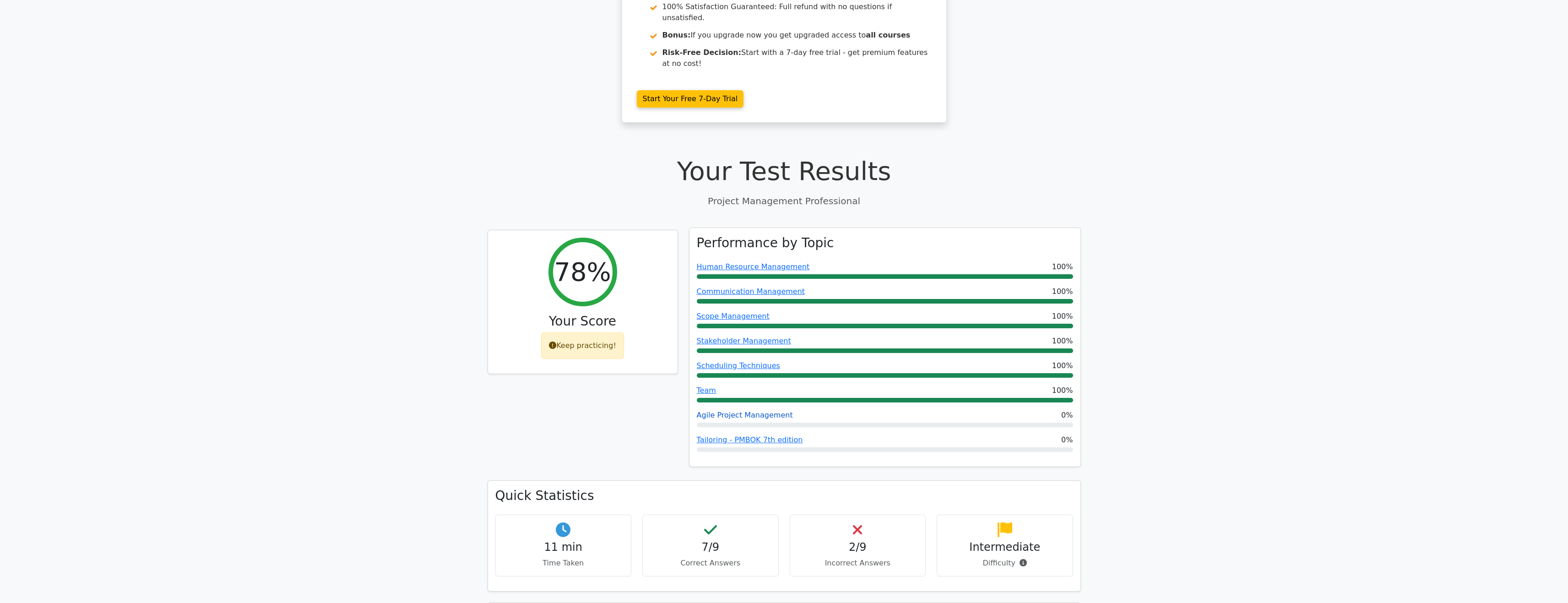
click at [749, 411] on link "Agile Project Management" at bounding box center [744, 415] width 97 height 9
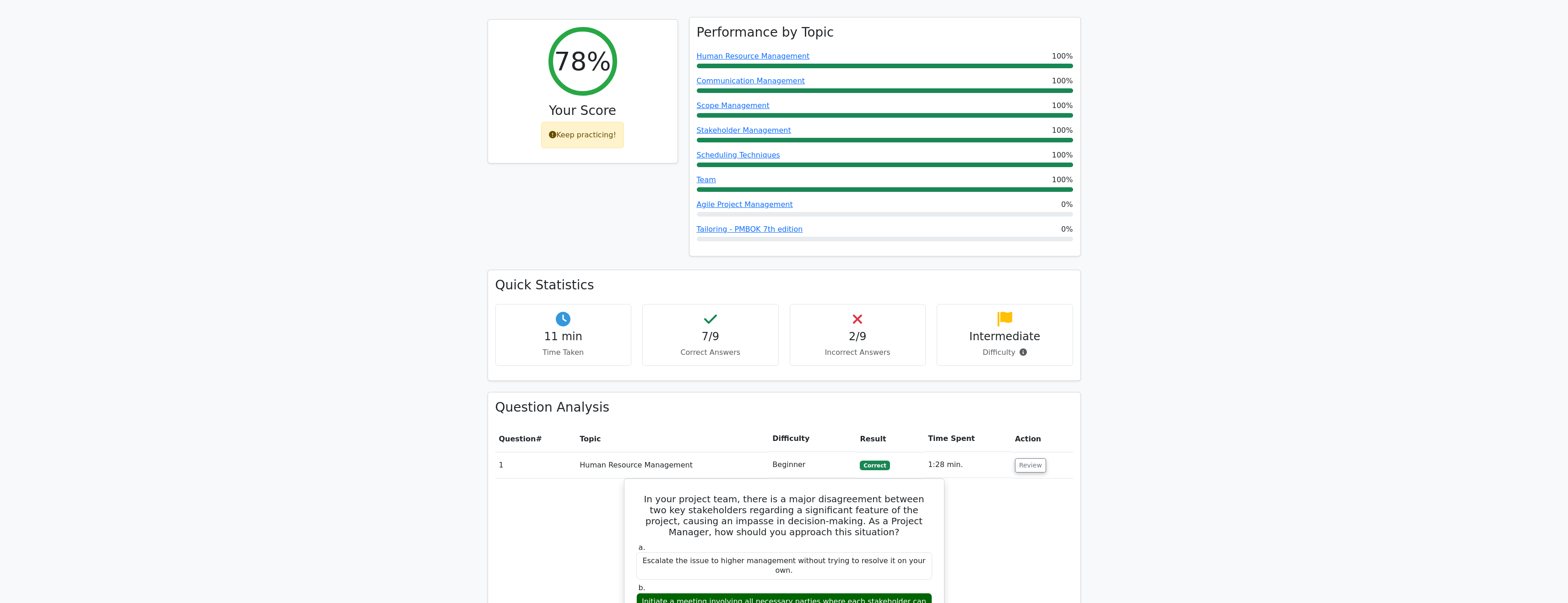
scroll to position [458, 0]
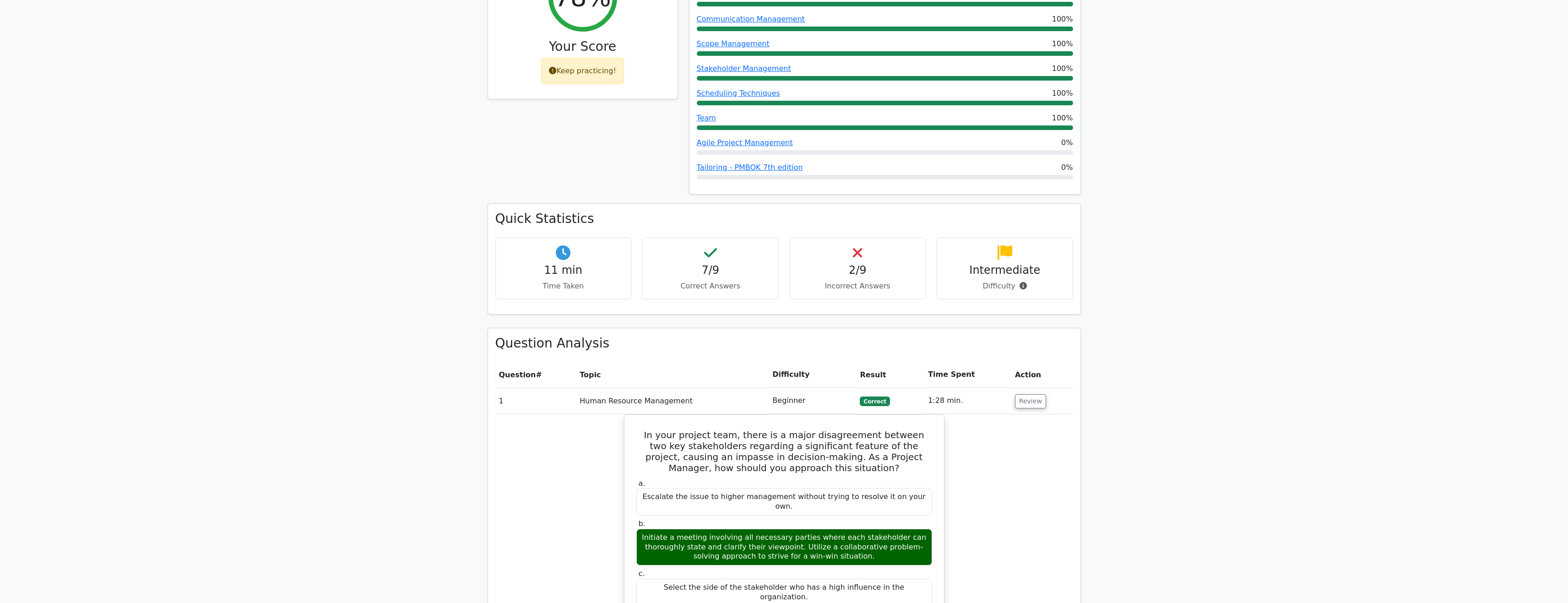
click at [994, 280] on p "Difficulty" at bounding box center [1005, 285] width 120 height 11
click at [1020, 282] on icon at bounding box center [1023, 285] width 7 height 7
click at [923, 238] on div "2/9 Incorrect Answers" at bounding box center [857, 268] width 136 height 62
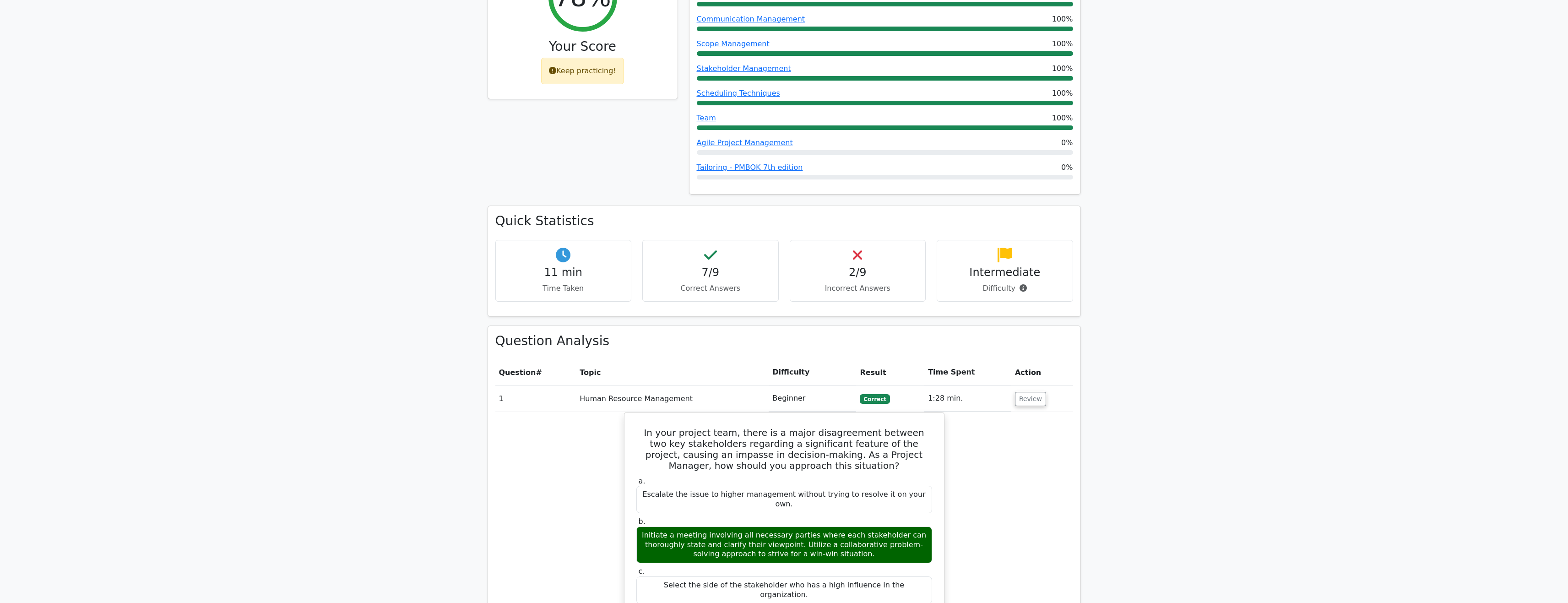
click at [498, 385] on td "1" at bounding box center [536, 398] width 81 height 26
click at [611, 360] on th "Topic" at bounding box center [673, 373] width 193 height 26
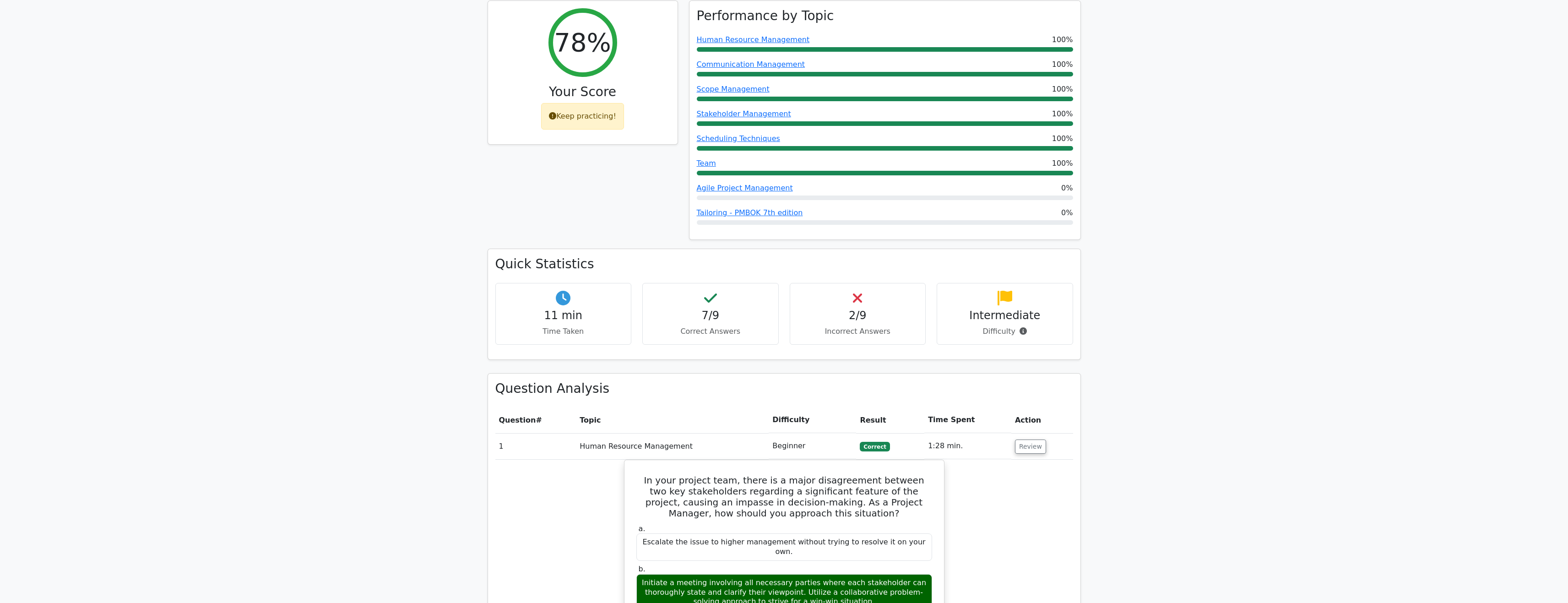
scroll to position [412, 0]
click at [575, 327] on p "Time Taken" at bounding box center [564, 332] width 120 height 11
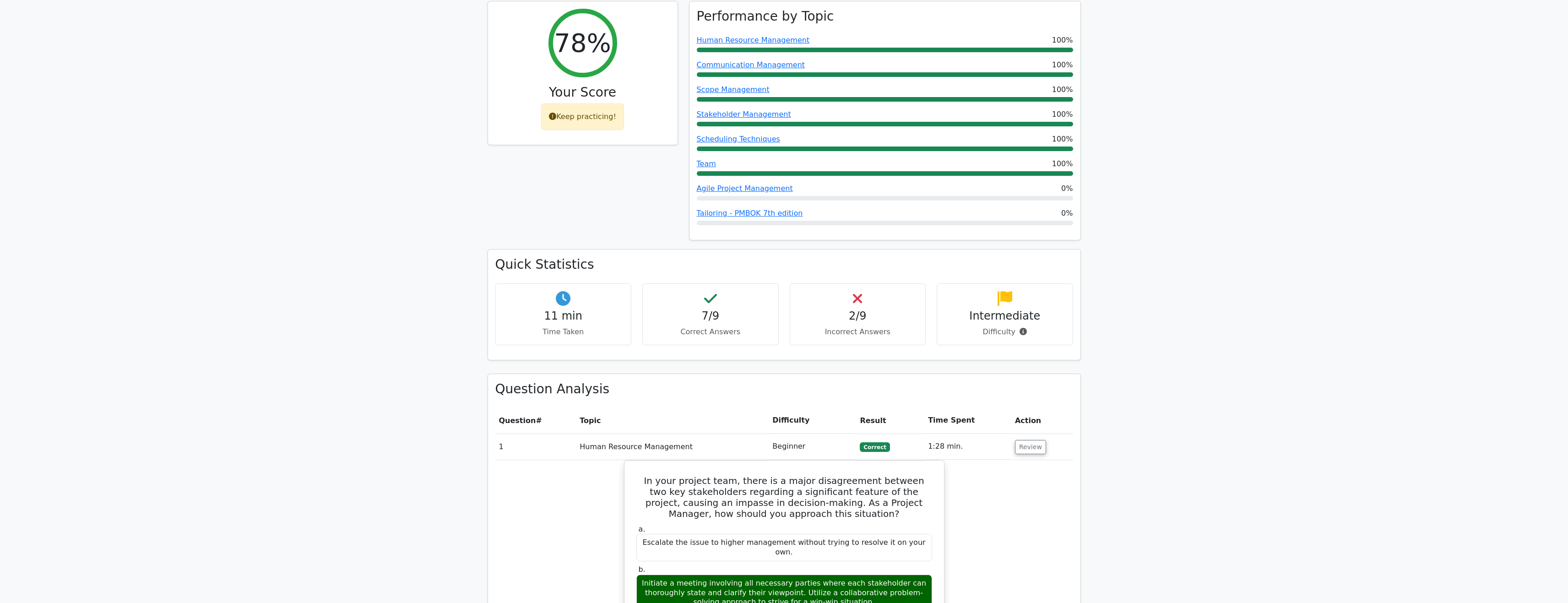
click at [574, 309] on h4 "11 min" at bounding box center [564, 316] width 120 height 13
click at [567, 291] on icon at bounding box center [564, 299] width 15 height 15
click at [565, 257] on h3 "Quick Statistics" at bounding box center [784, 264] width 578 height 16
click at [1023, 327] on icon at bounding box center [1023, 331] width 7 height 7
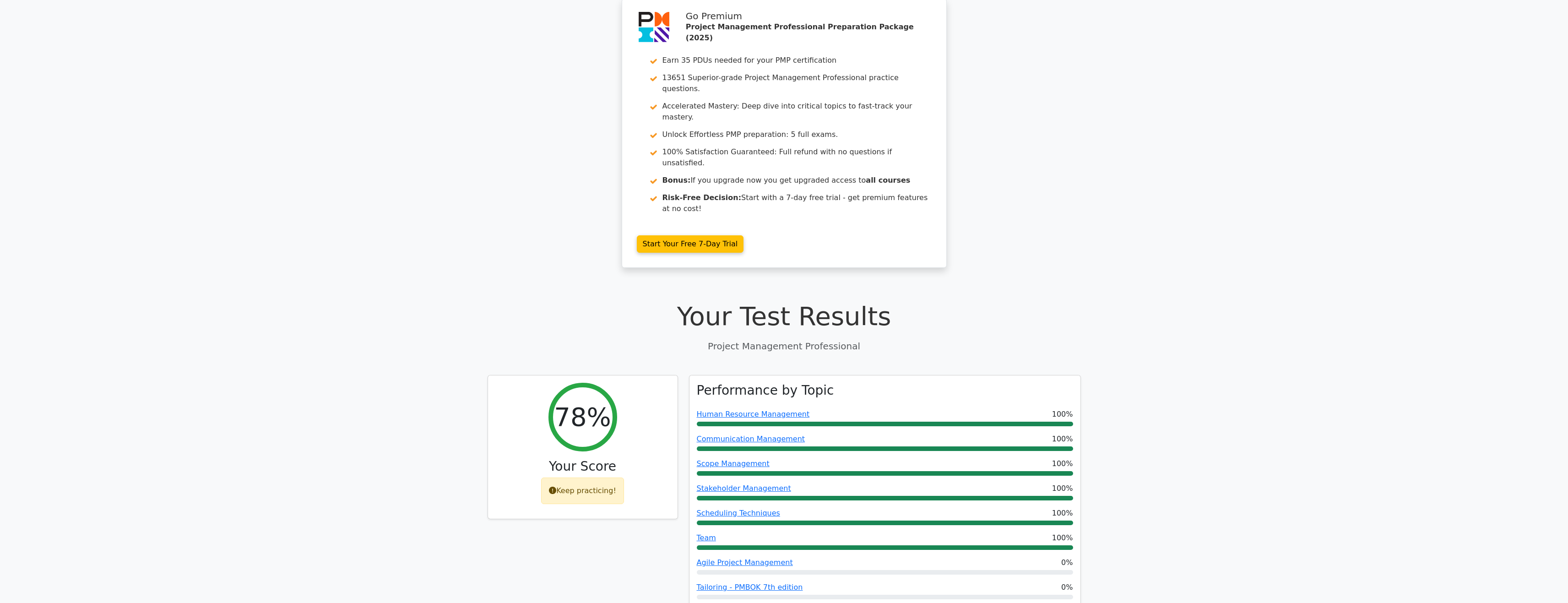
scroll to position [0, 0]
